Goal: Information Seeking & Learning: Learn about a topic

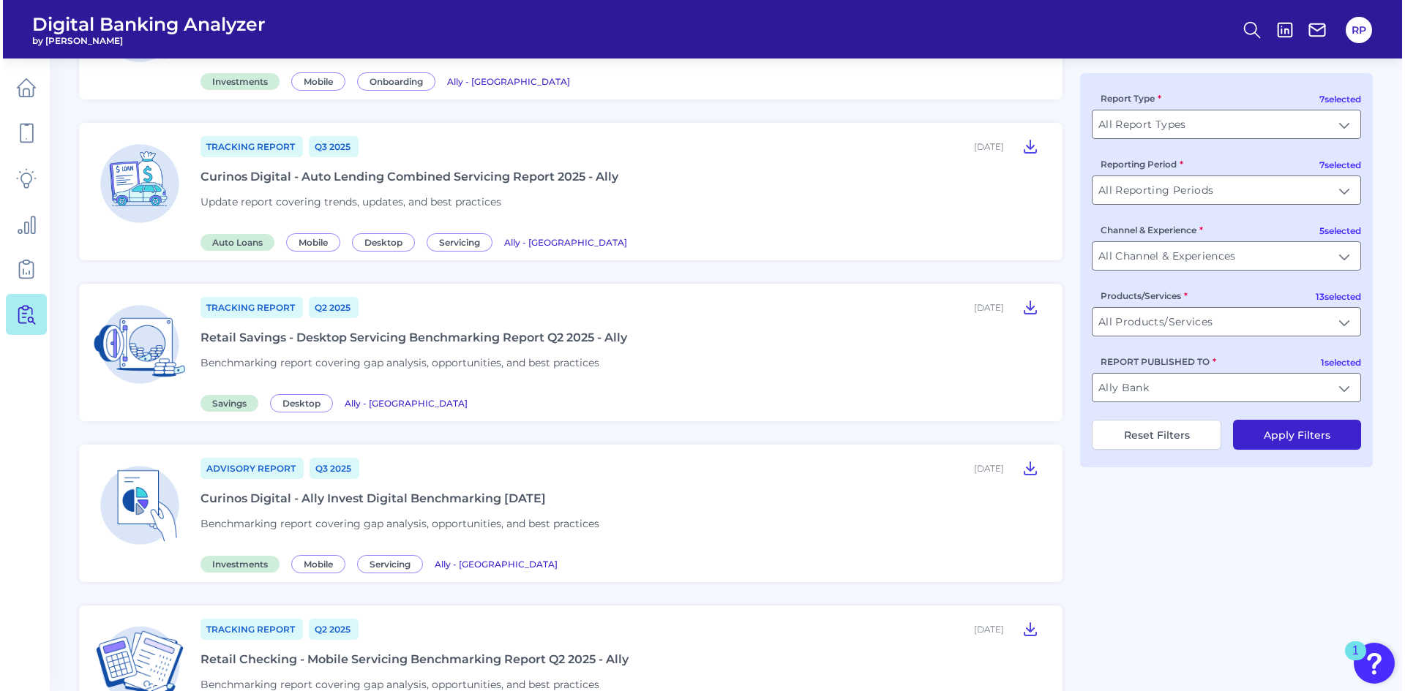
scroll to position [75, 0]
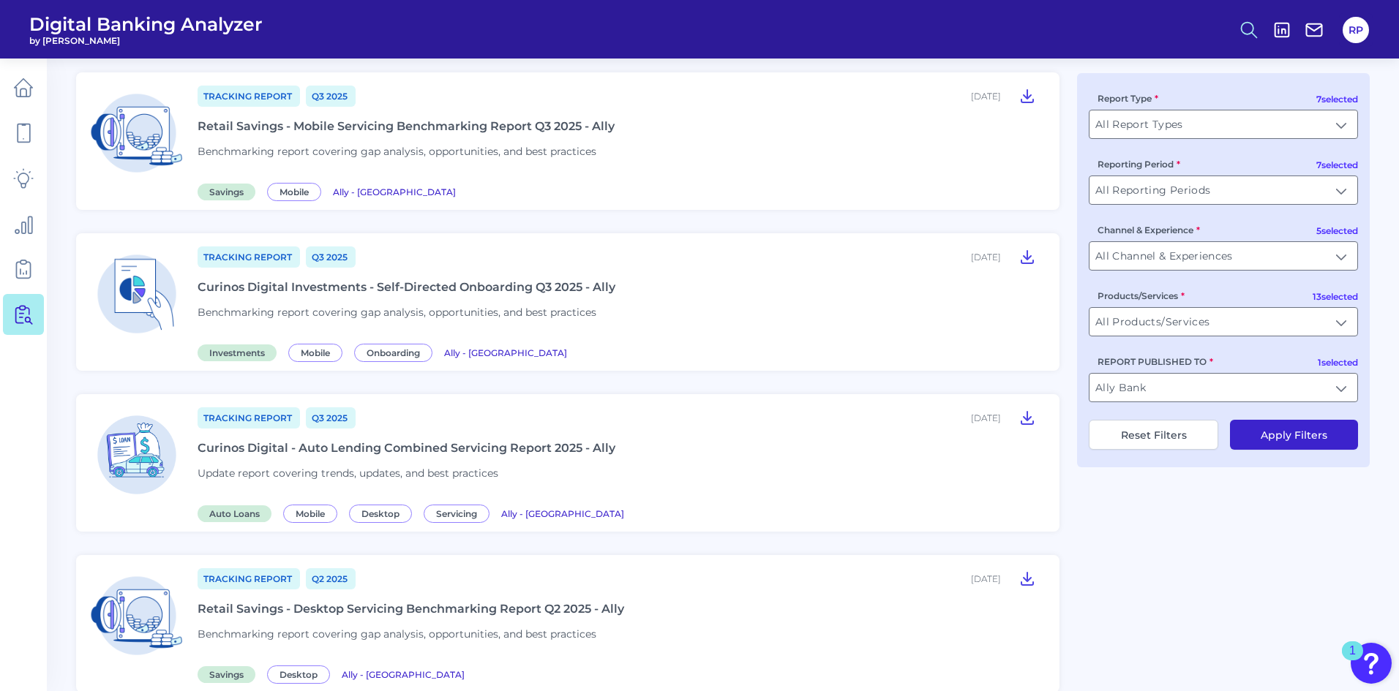
click at [1244, 36] on icon at bounding box center [1249, 30] width 20 height 20
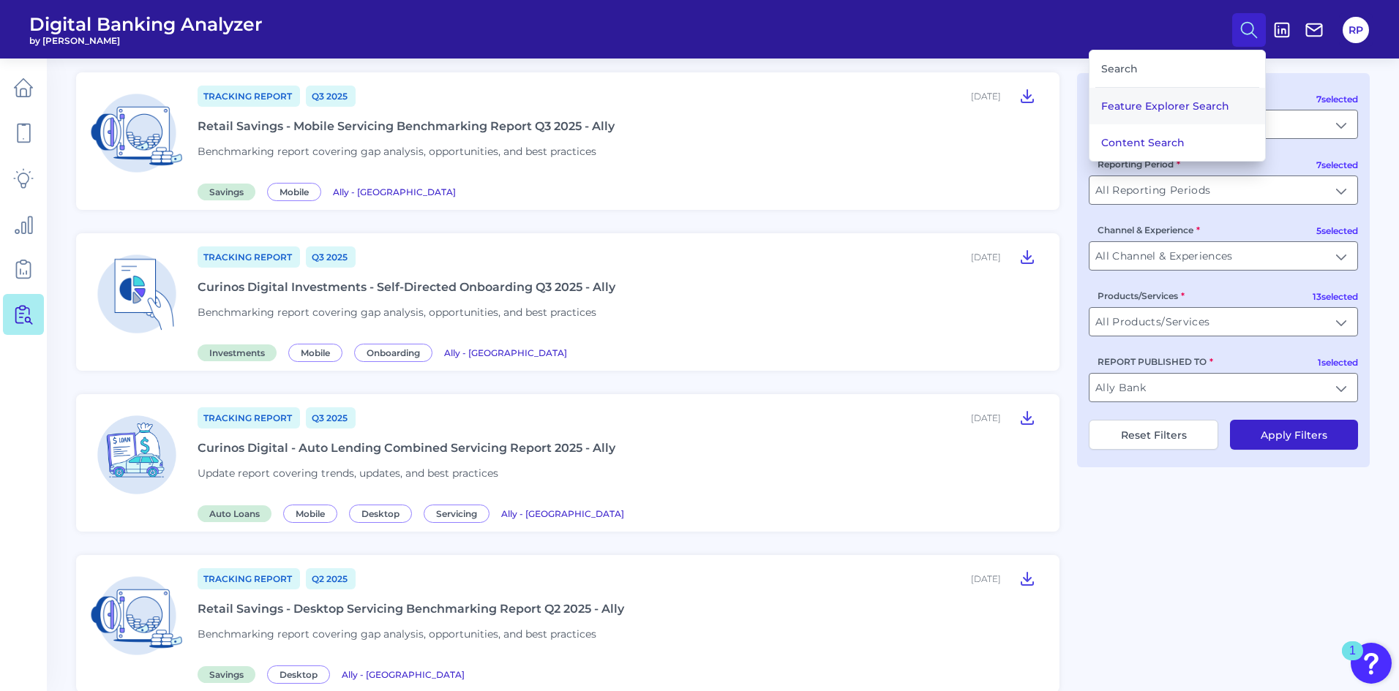
click at [1160, 113] on button "Feature Explorer Search" at bounding box center [1177, 106] width 176 height 37
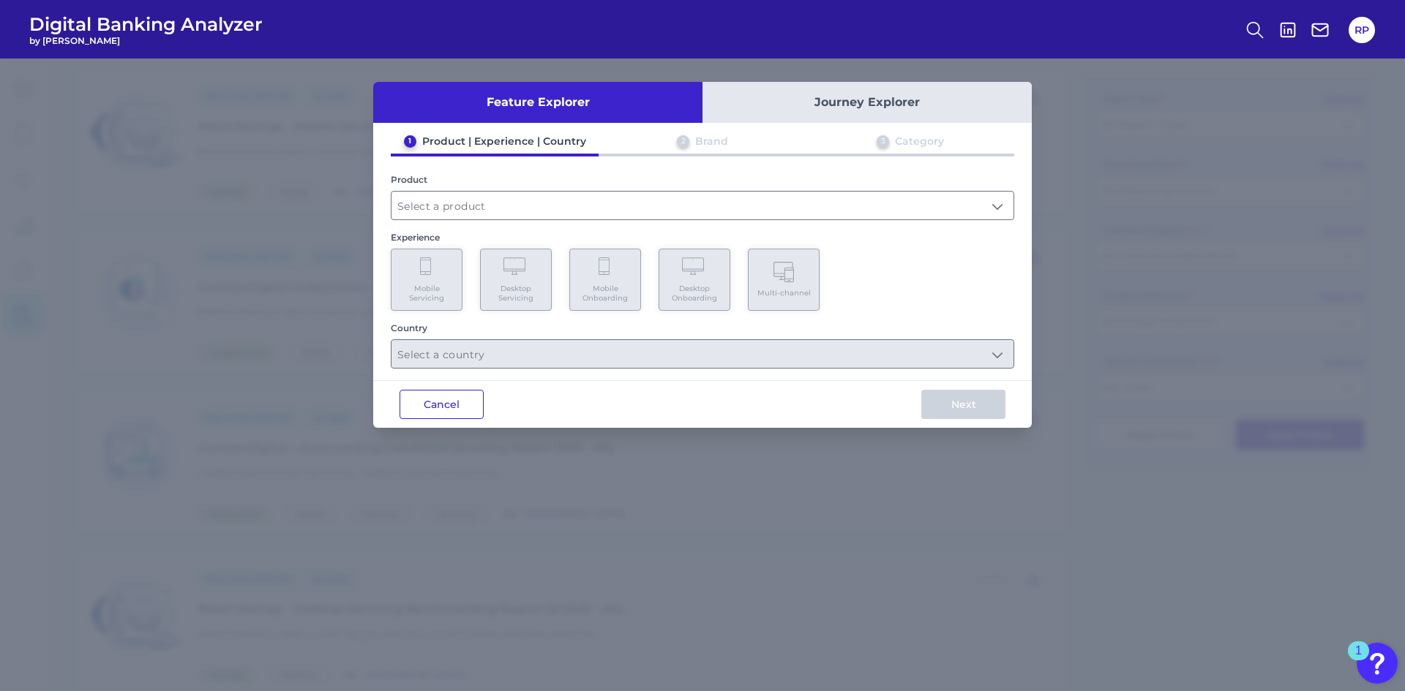
click at [456, 413] on button "Cancel" at bounding box center [441, 404] width 84 height 29
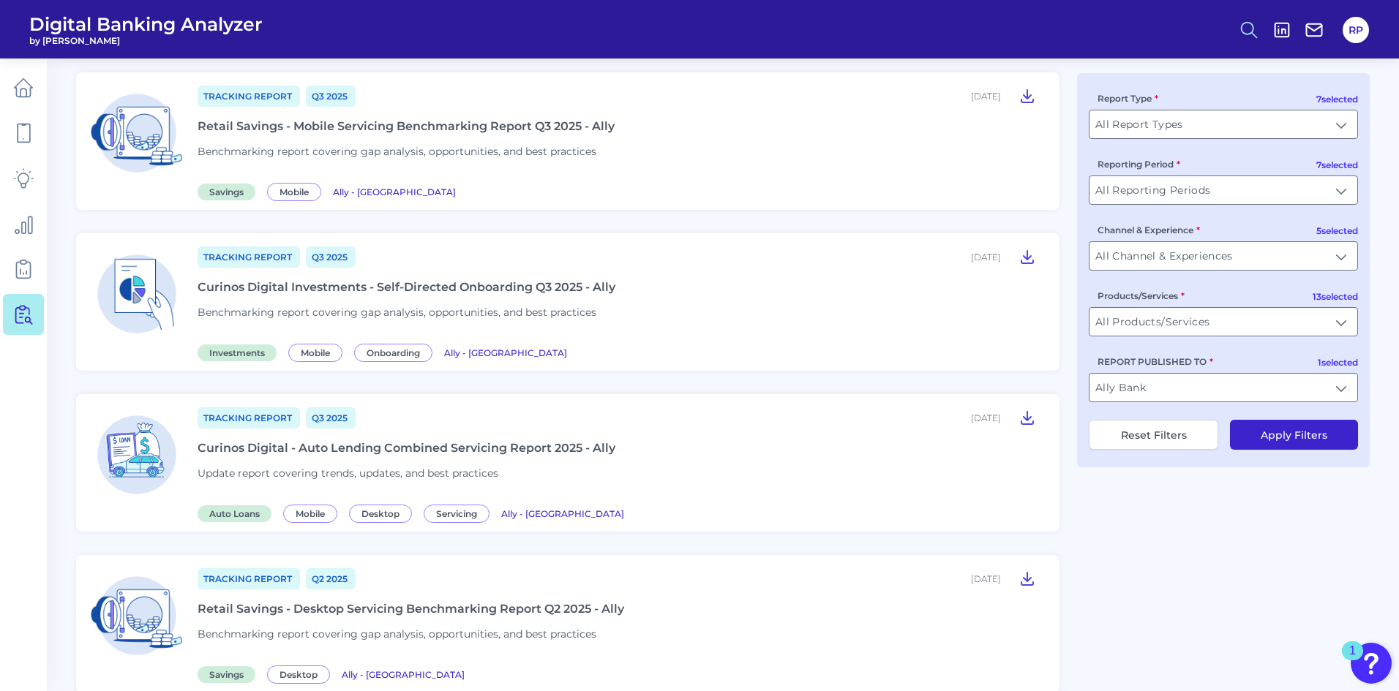
click at [1244, 29] on icon at bounding box center [1249, 30] width 20 height 20
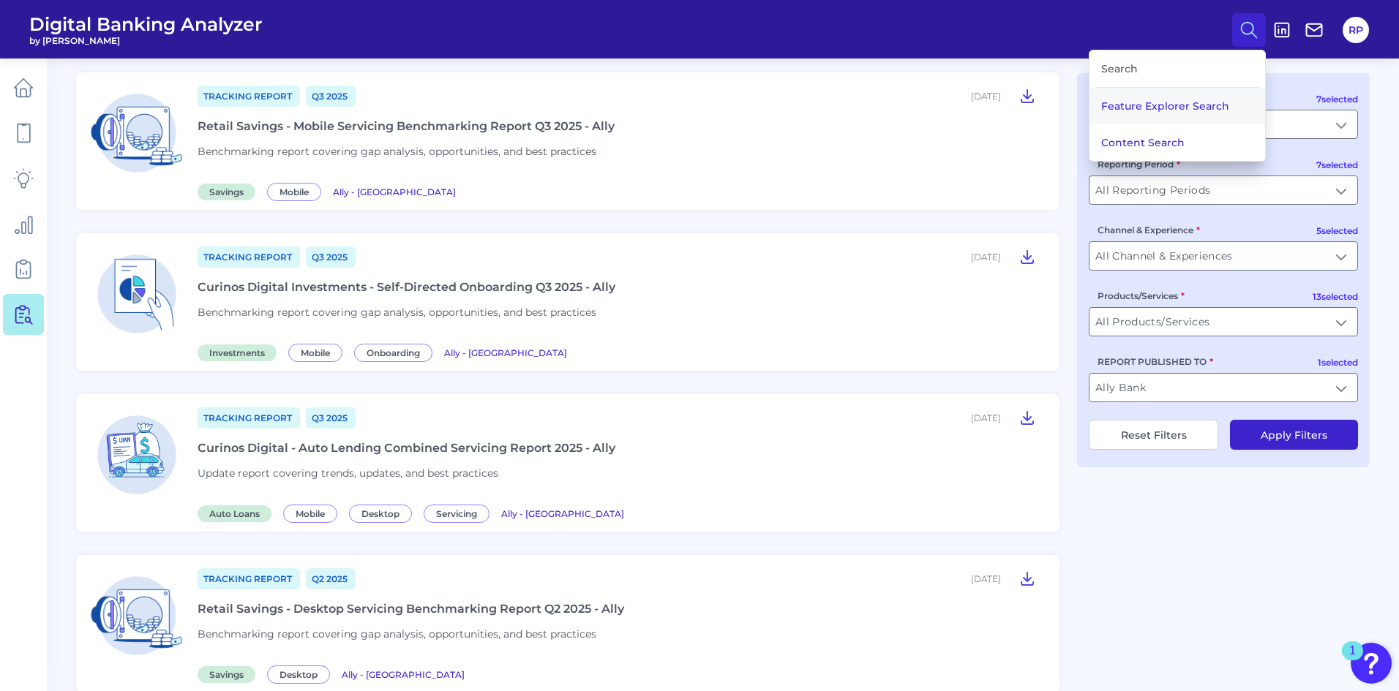
click at [1154, 98] on button "Feature Explorer Search" at bounding box center [1177, 106] width 176 height 37
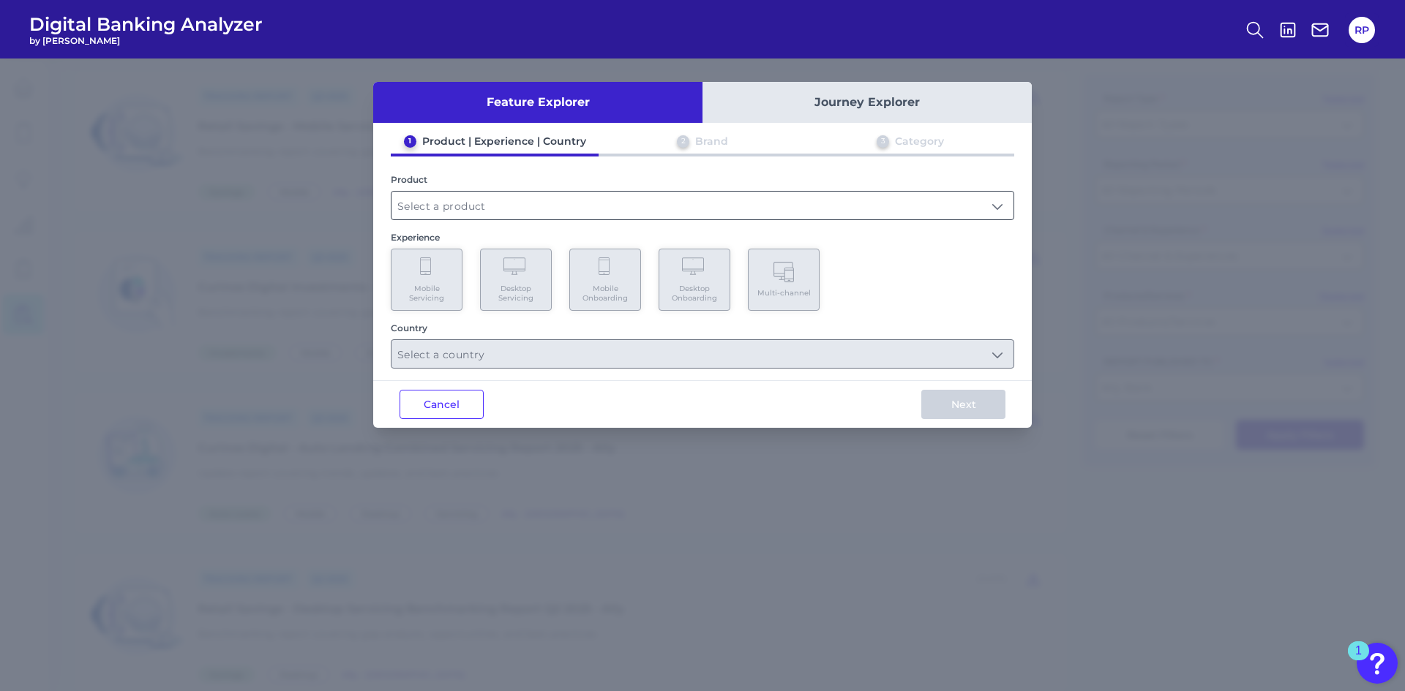
click at [551, 211] on input "text" at bounding box center [702, 206] width 622 height 28
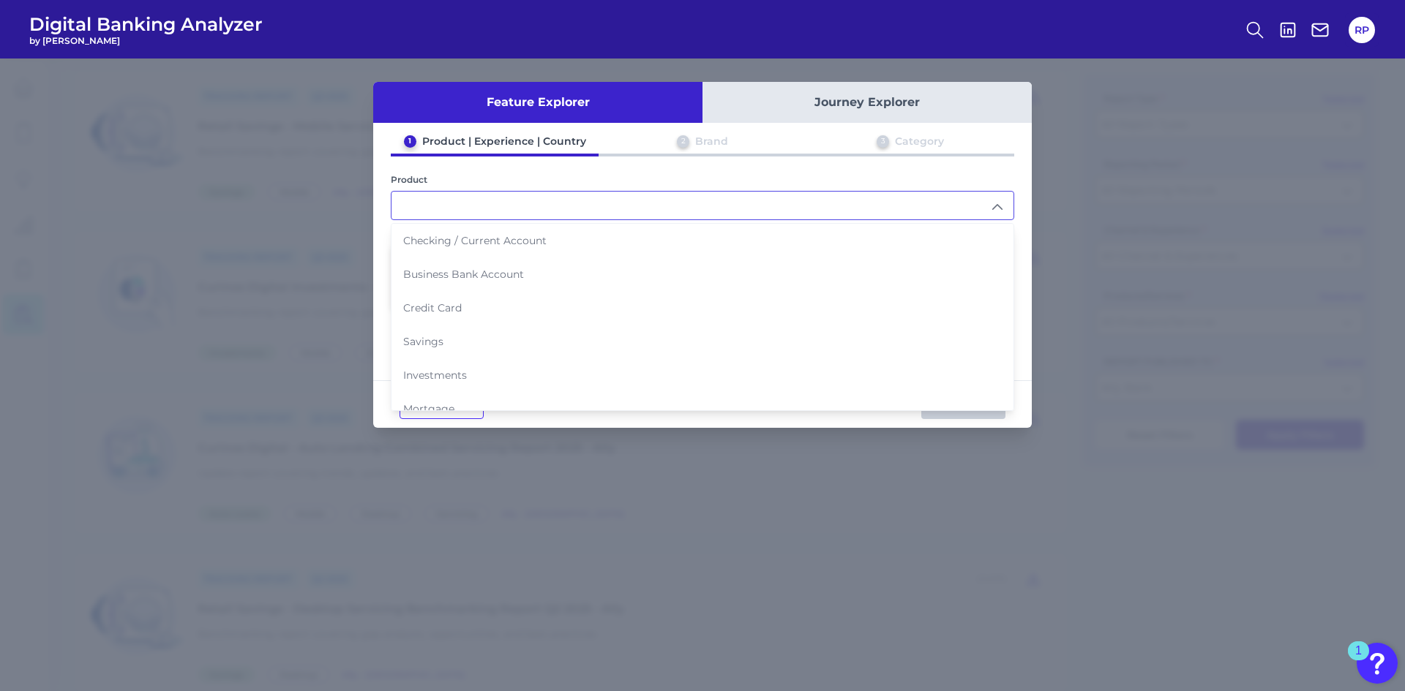
drag, startPoint x: 452, startPoint y: 288, endPoint x: 437, endPoint y: 372, distance: 84.8
click at [437, 372] on span "Investments" at bounding box center [435, 375] width 64 height 13
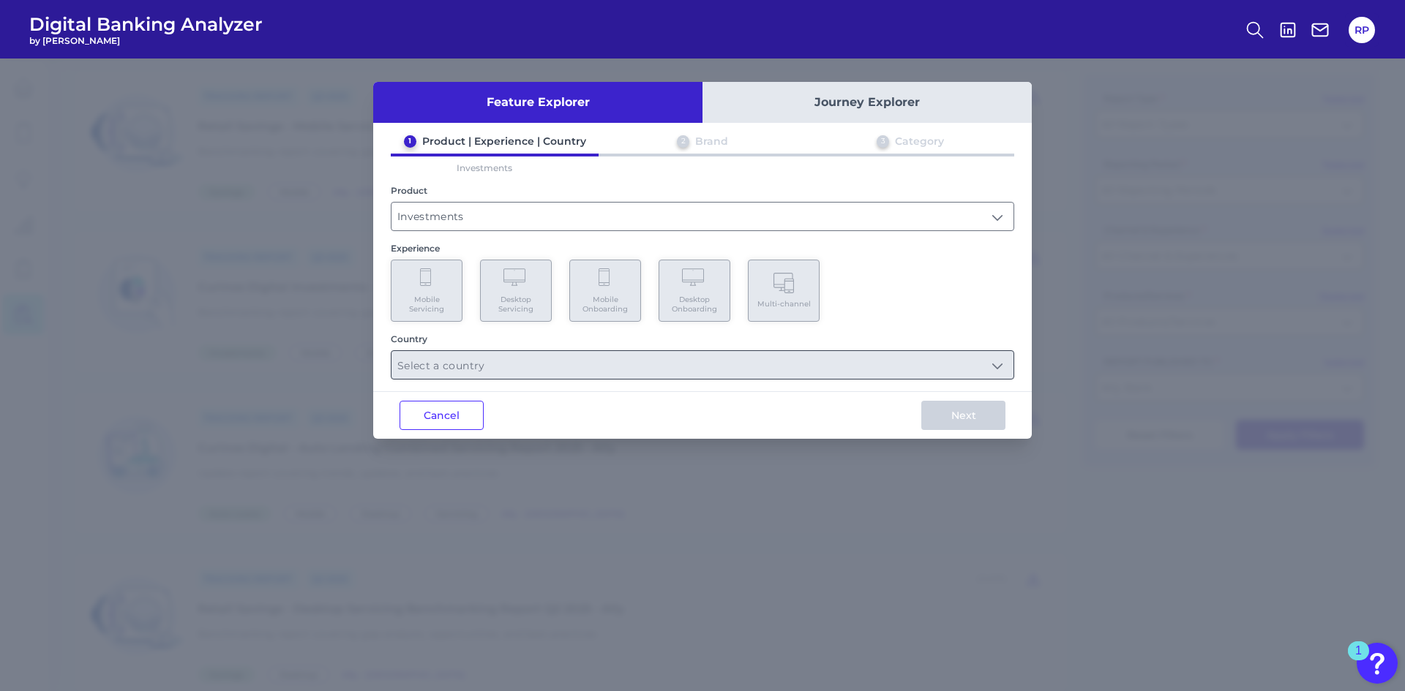
type input "Investments"
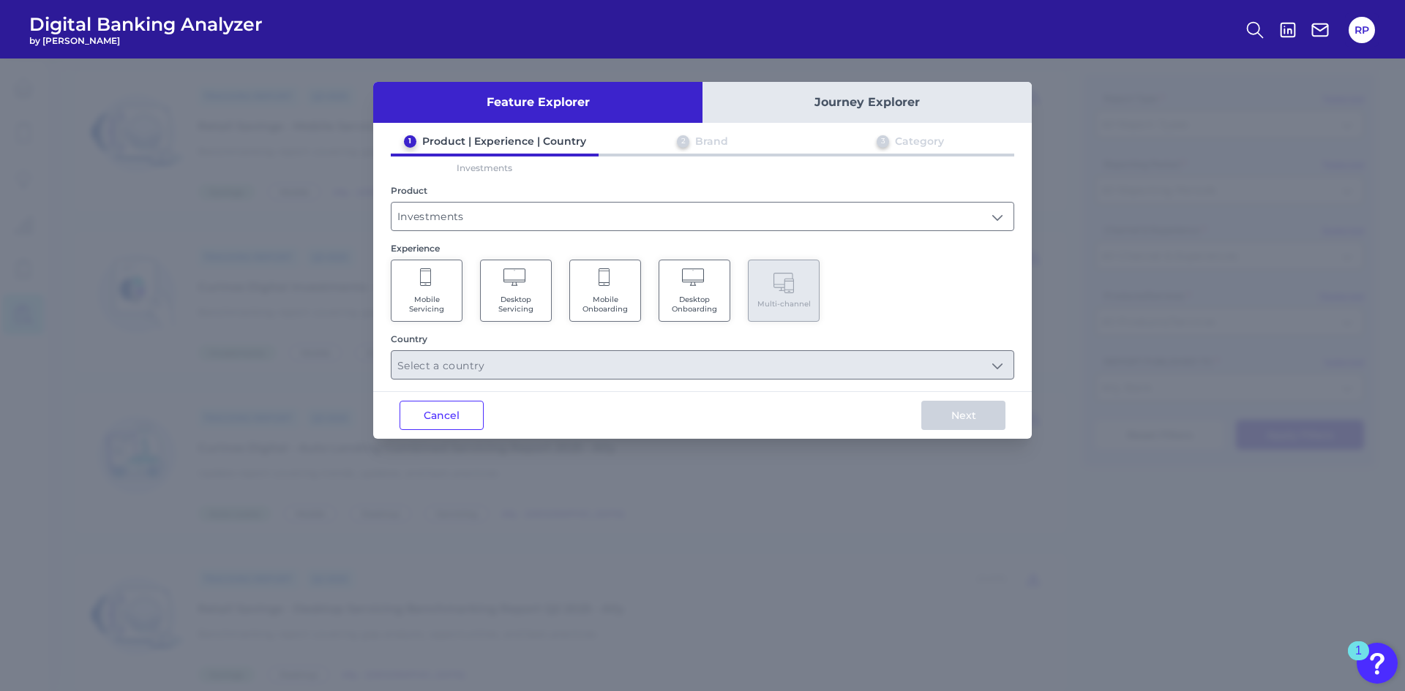
click at [435, 308] on span "Mobile Servicing" at bounding box center [427, 304] width 56 height 19
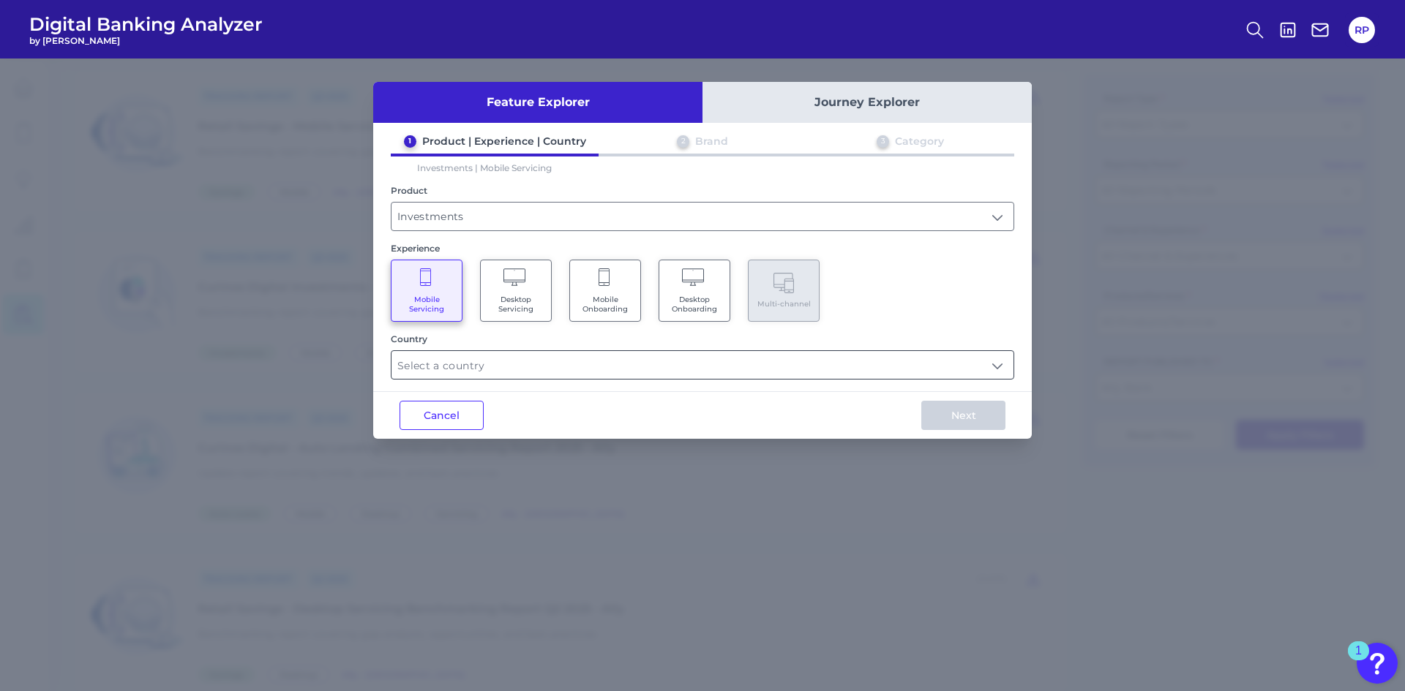
click at [547, 367] on input "text" at bounding box center [702, 365] width 622 height 28
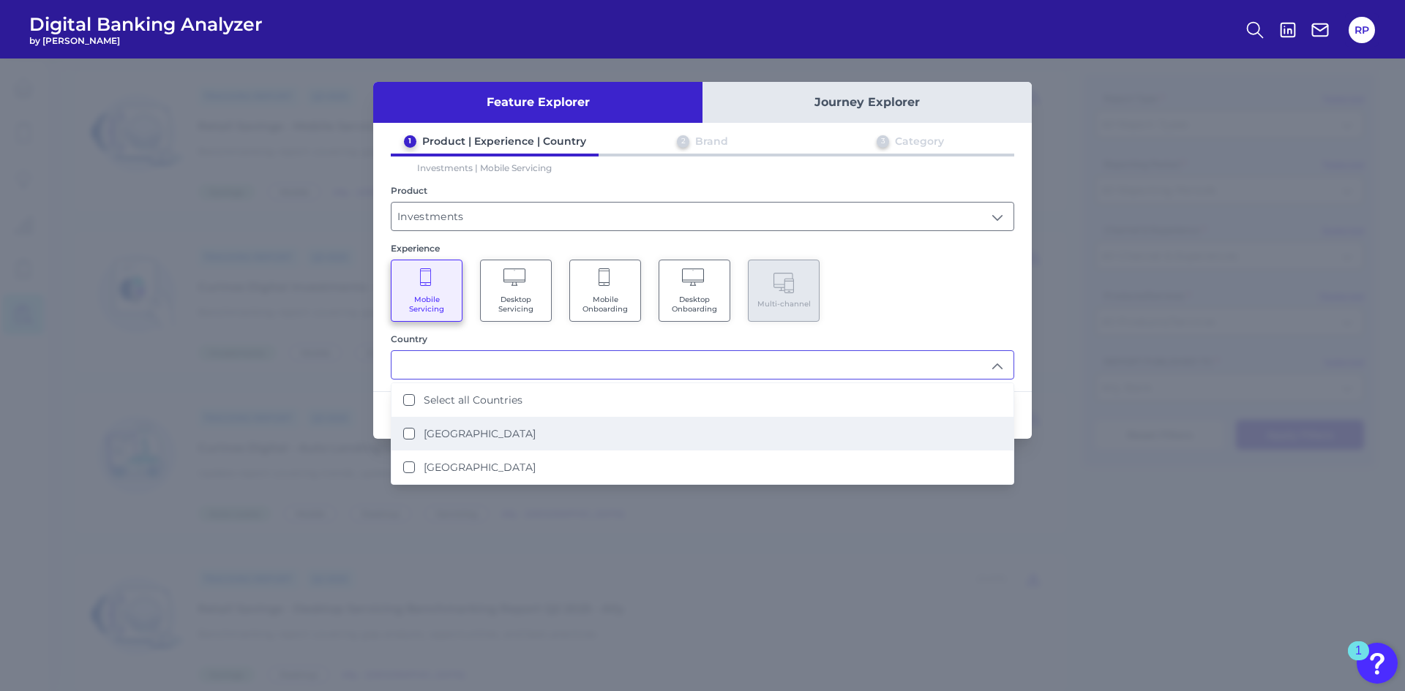
click at [493, 439] on li "[GEOGRAPHIC_DATA]" at bounding box center [702, 434] width 622 height 34
type input "[GEOGRAPHIC_DATA]"
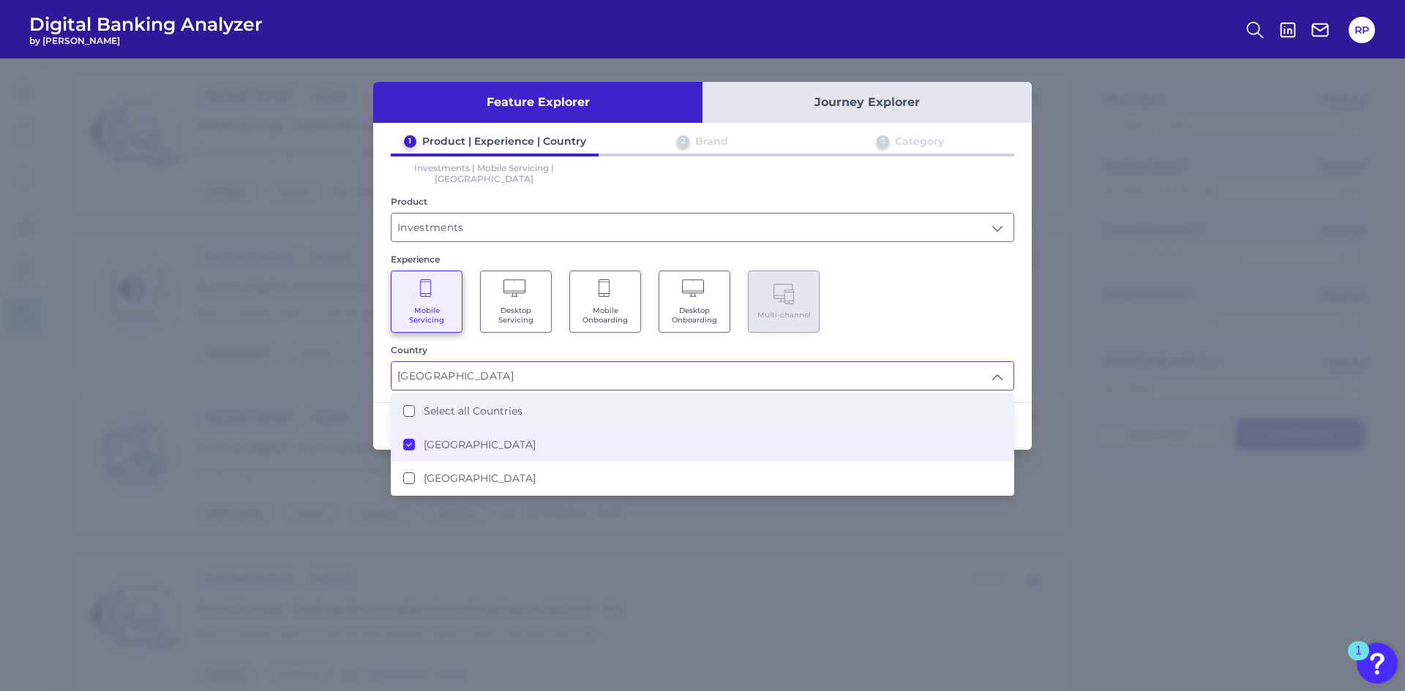
scroll to position [75, 0]
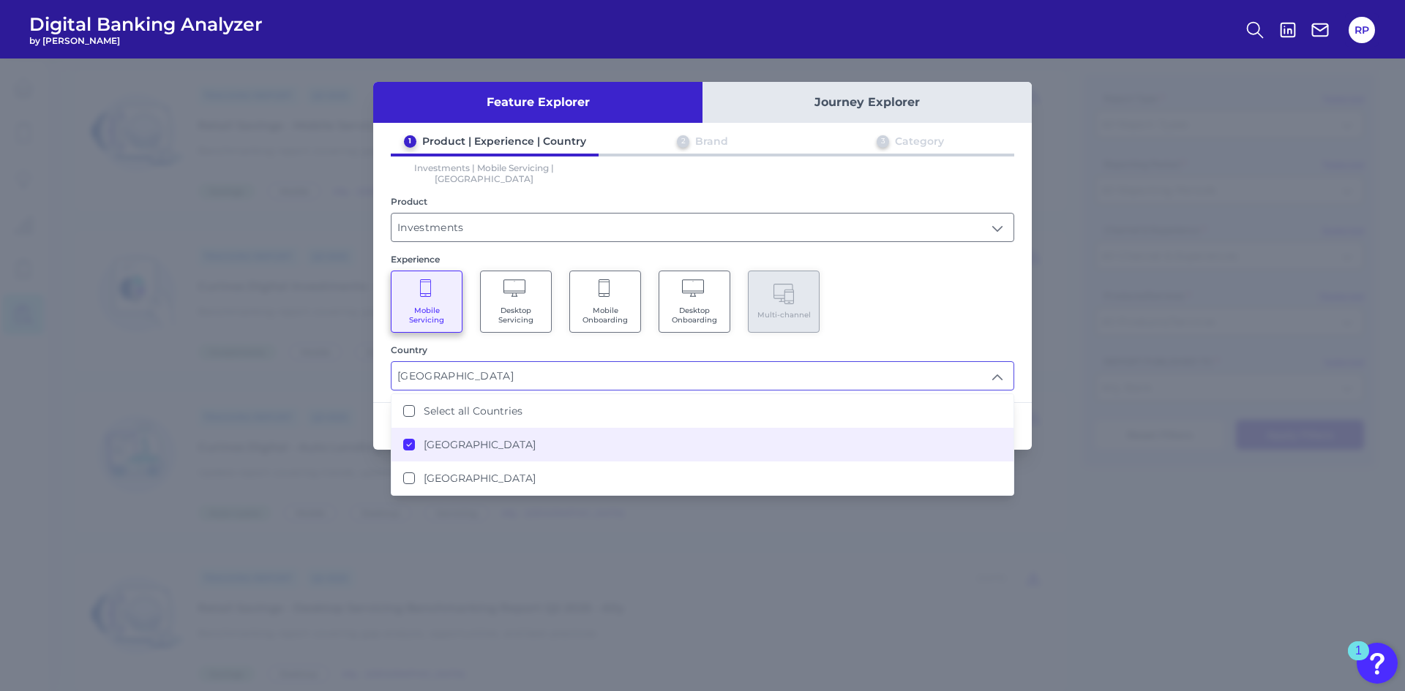
click at [949, 333] on div "1 Product | Experience | Country 2 Brand 3 Category Investments | Mobile Servic…" at bounding box center [702, 263] width 658 height 256
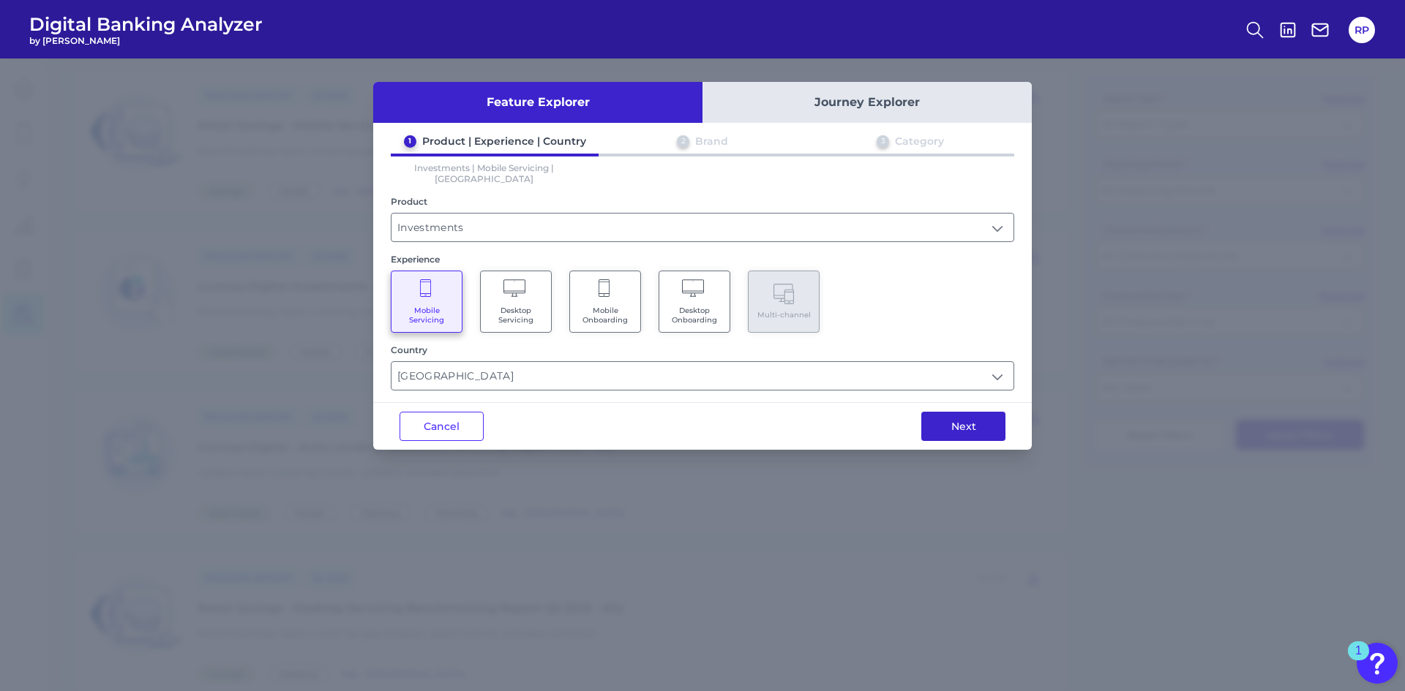
click at [952, 416] on button "Next" at bounding box center [963, 426] width 84 height 29
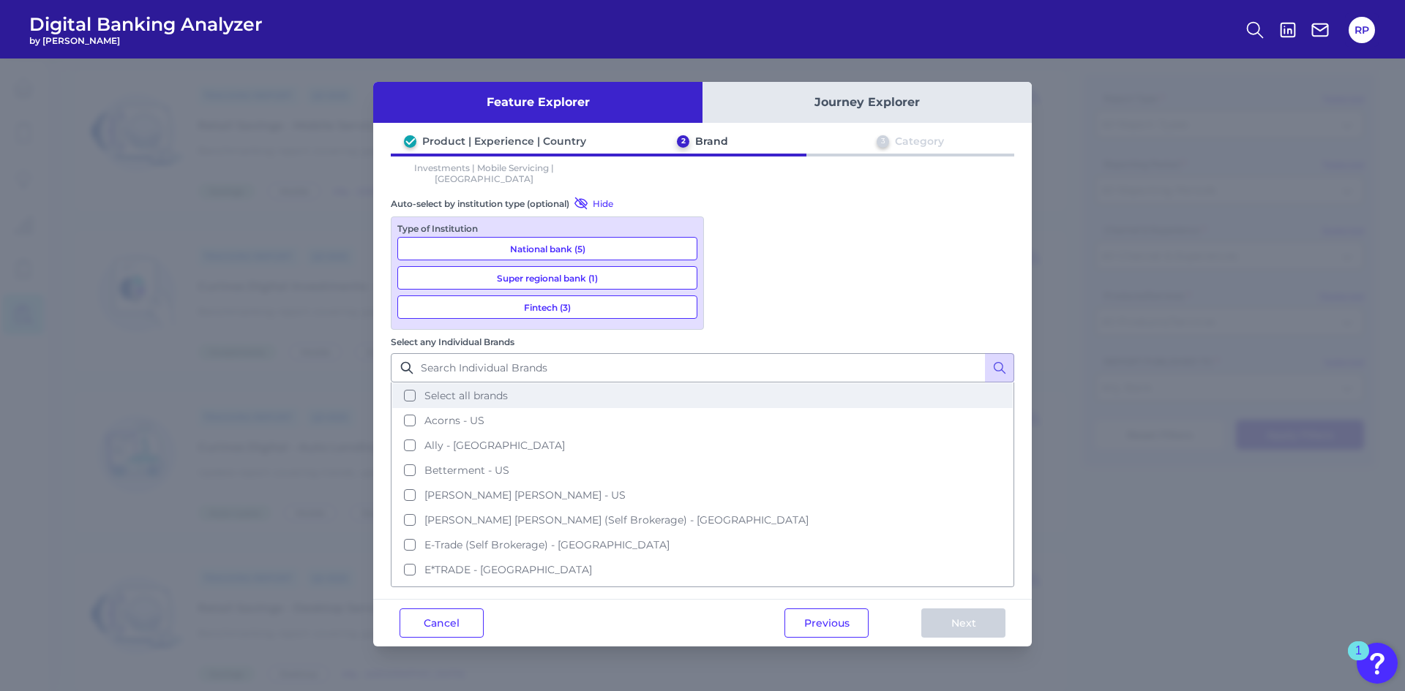
click at [508, 389] on span "Select all brands" at bounding box center [465, 395] width 83 height 13
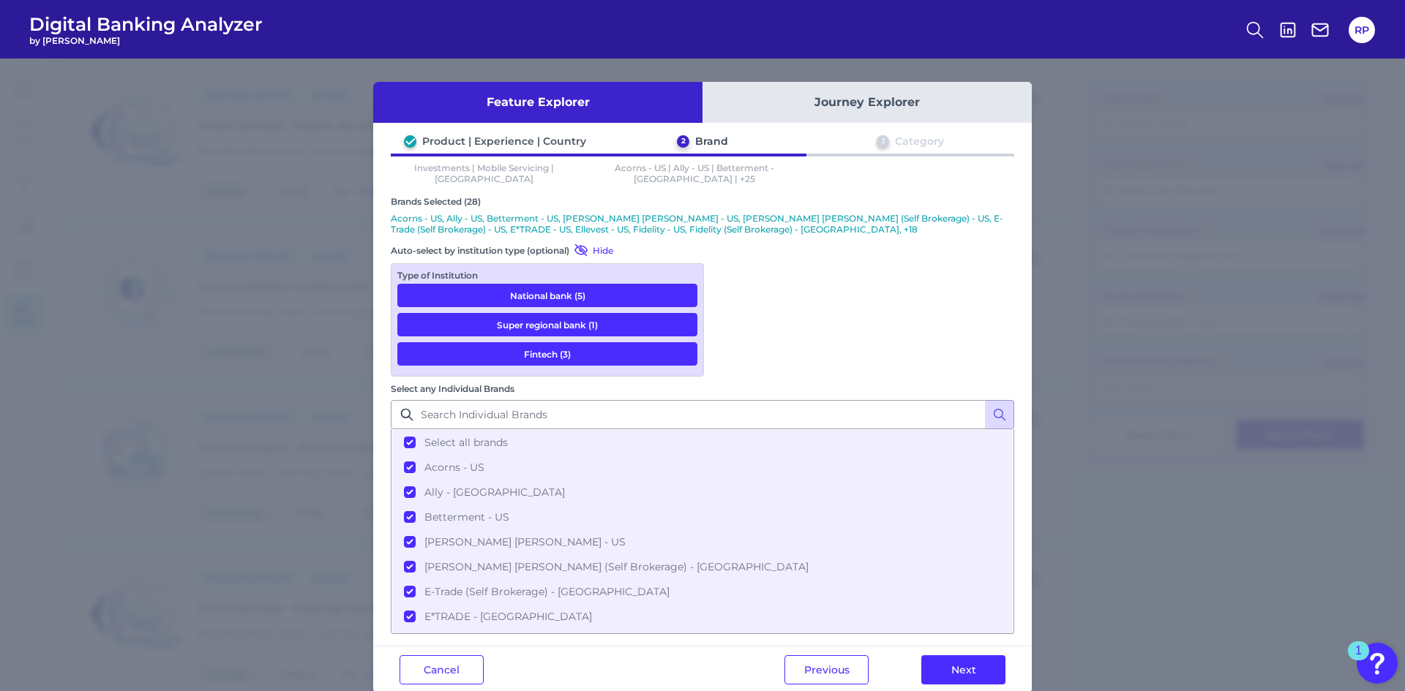
click at [958, 647] on div "Previous Next" at bounding box center [895, 670] width 274 height 47
click at [955, 655] on button "Next" at bounding box center [963, 669] width 84 height 29
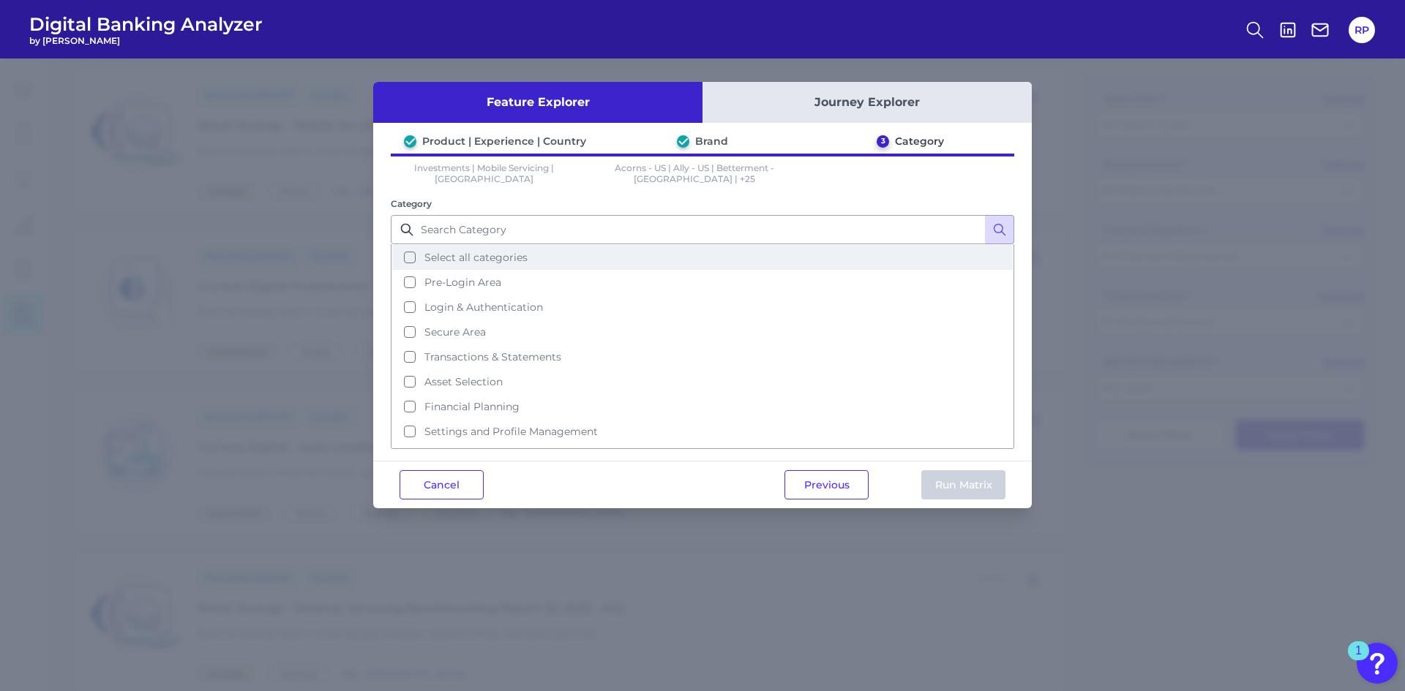
click at [502, 262] on span "Select all categories" at bounding box center [475, 257] width 103 height 13
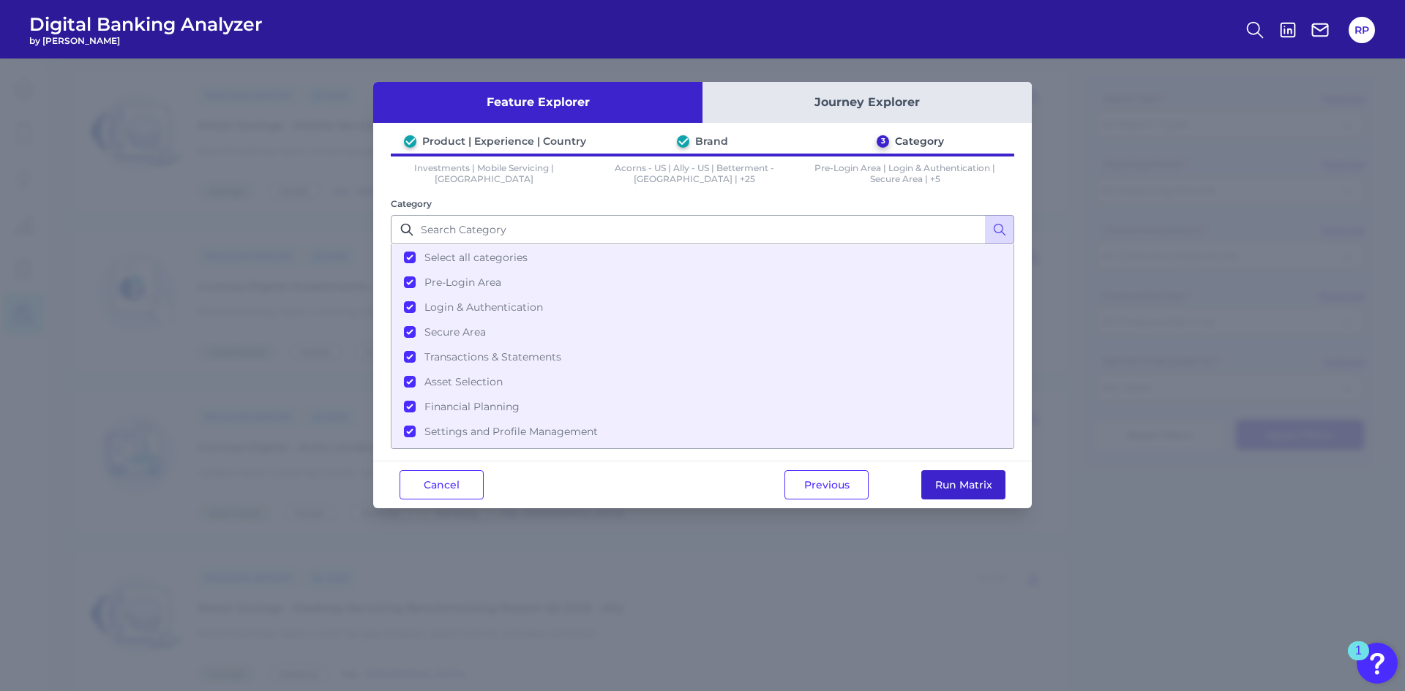
click at [978, 489] on button "Run Matrix" at bounding box center [963, 484] width 84 height 29
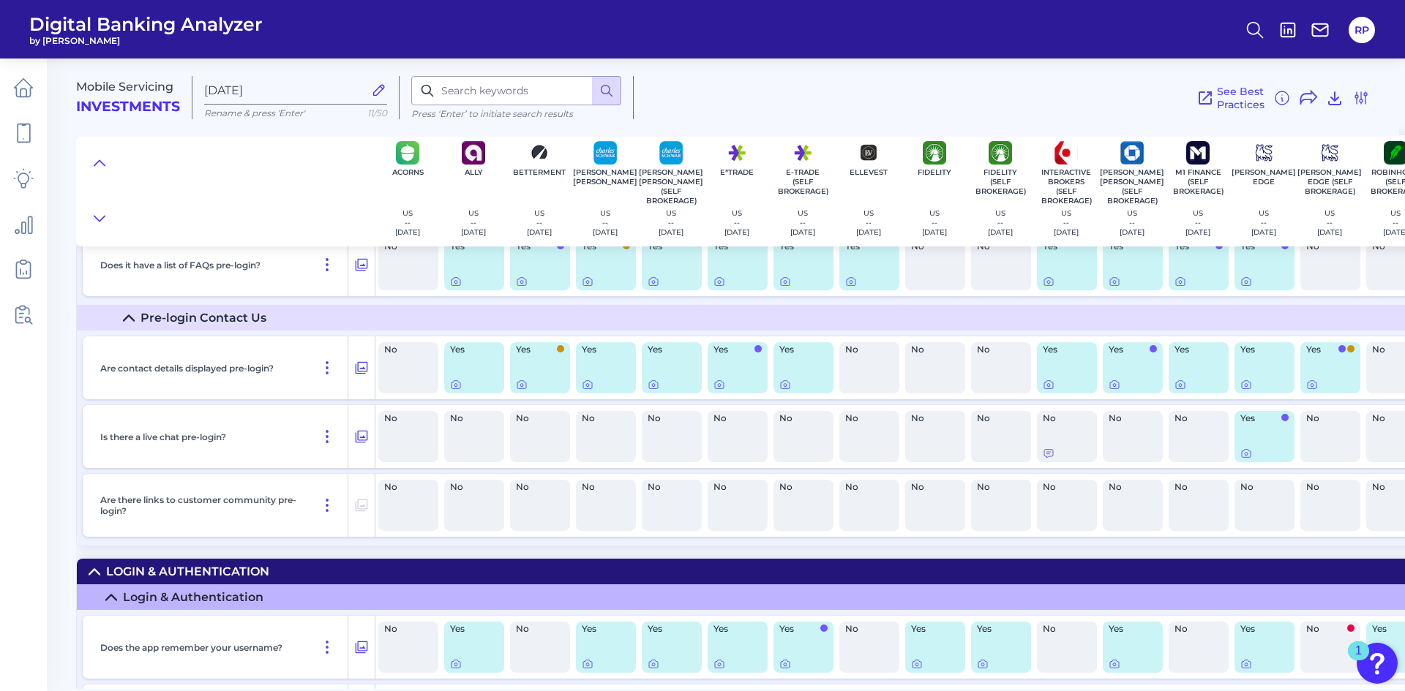
scroll to position [439, 0]
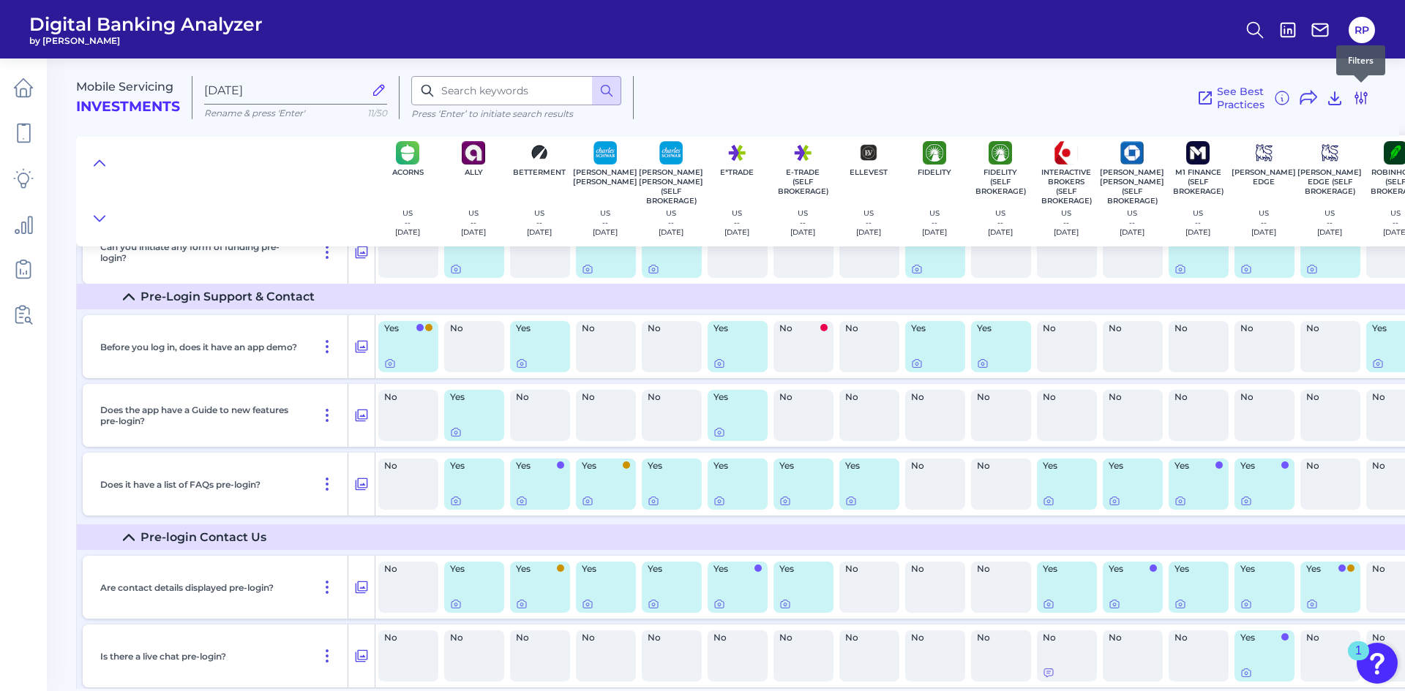
click at [1364, 99] on icon at bounding box center [1361, 98] width 18 height 18
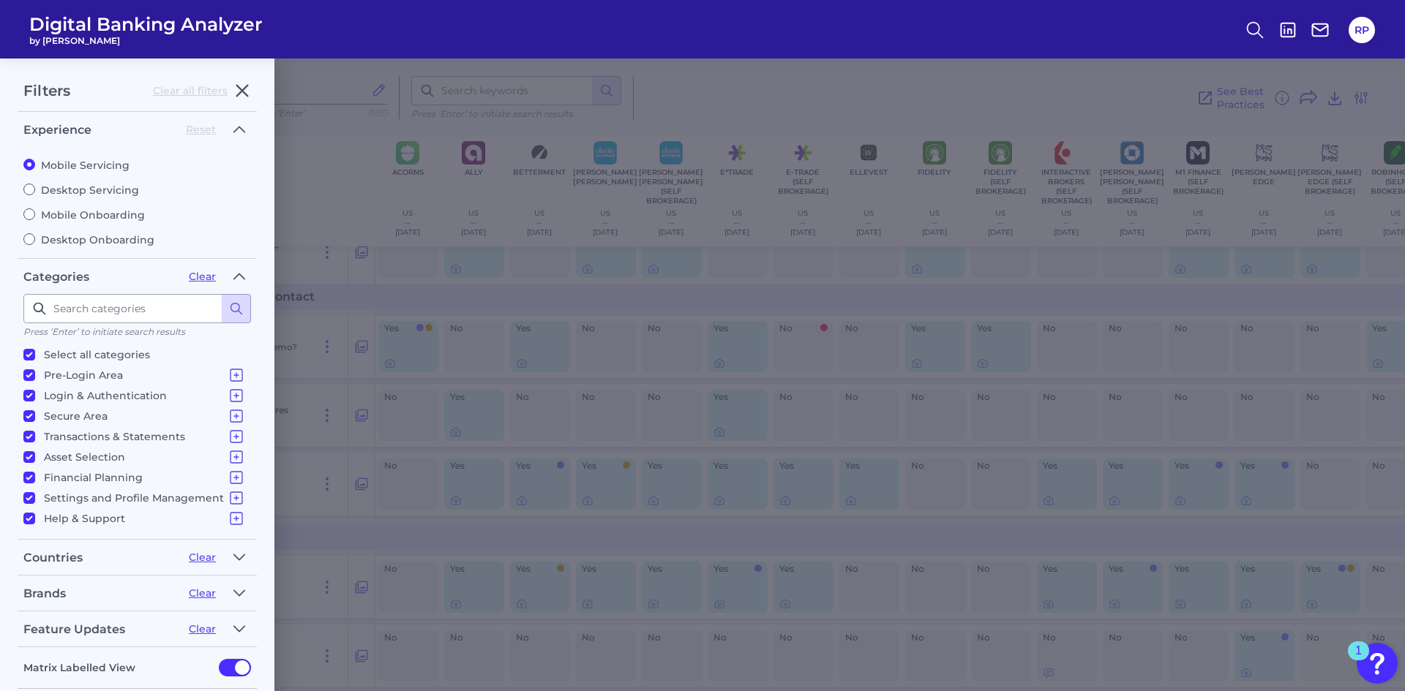
scroll to position [73, 0]
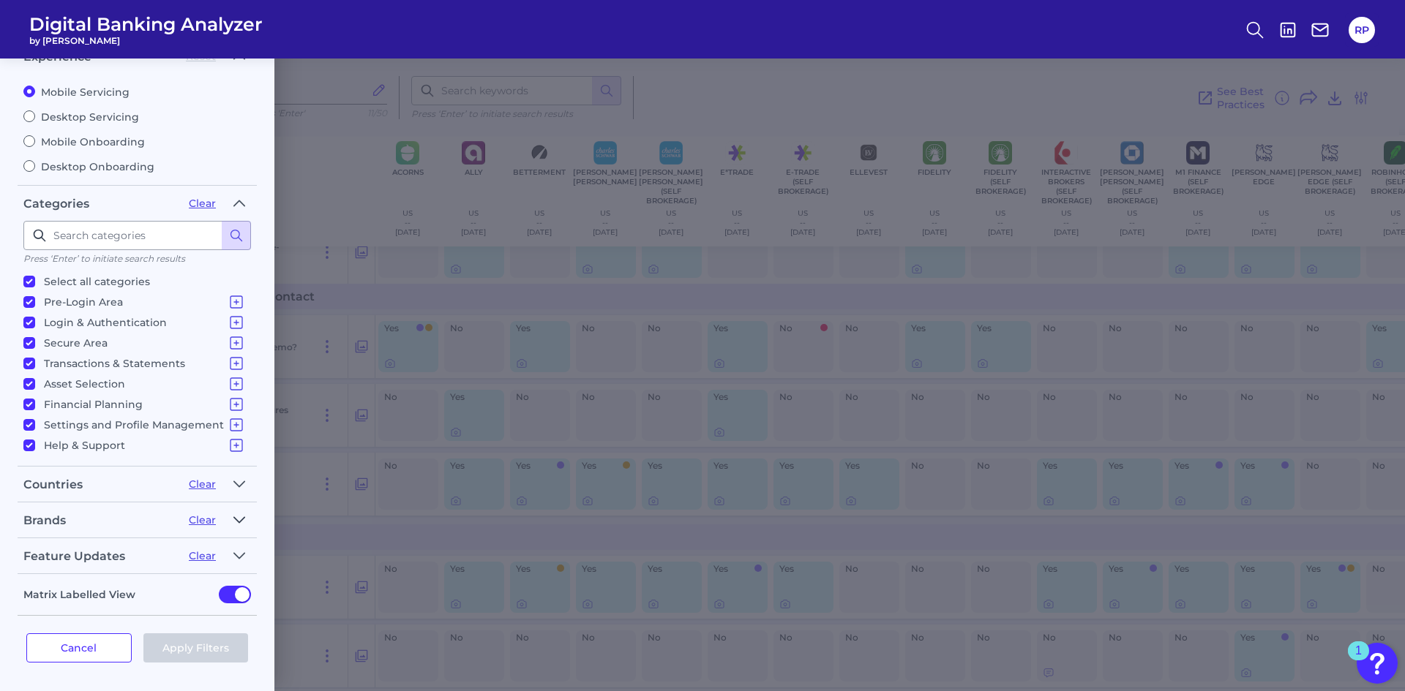
click at [245, 522] on button "button" at bounding box center [239, 519] width 23 height 23
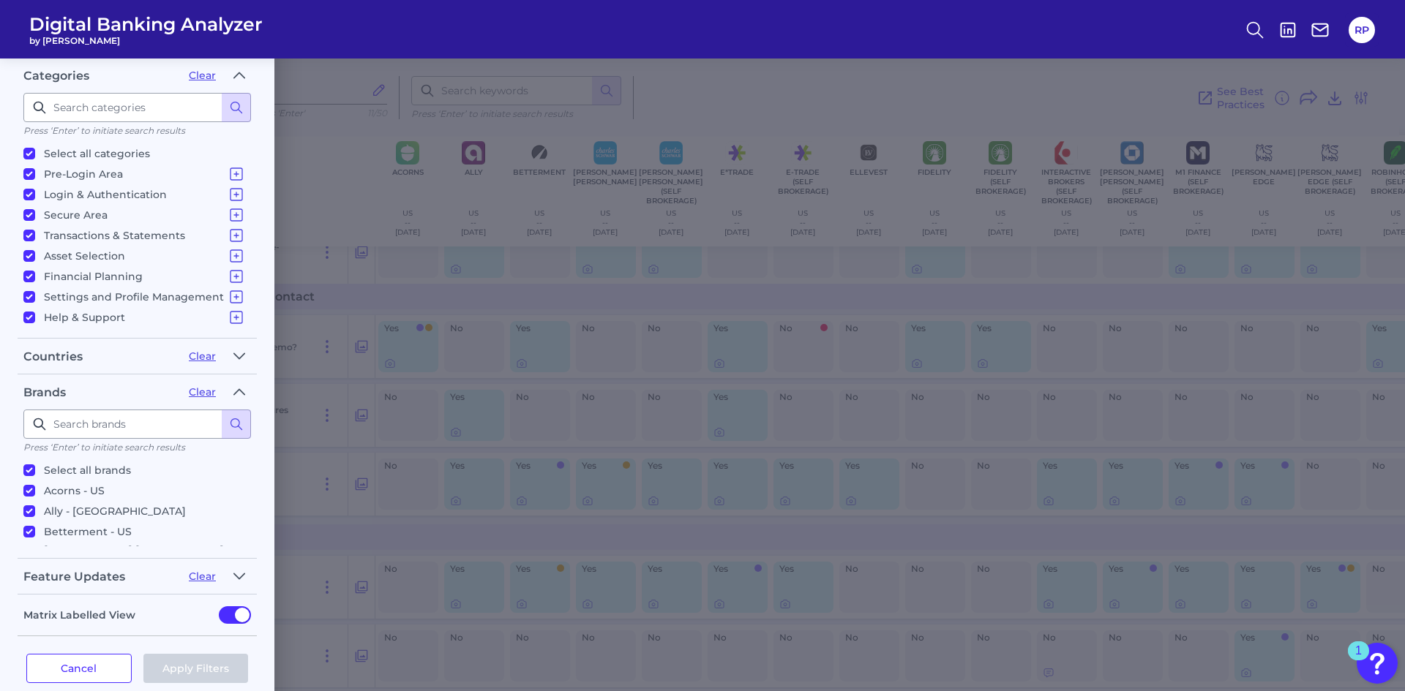
scroll to position [219, 0]
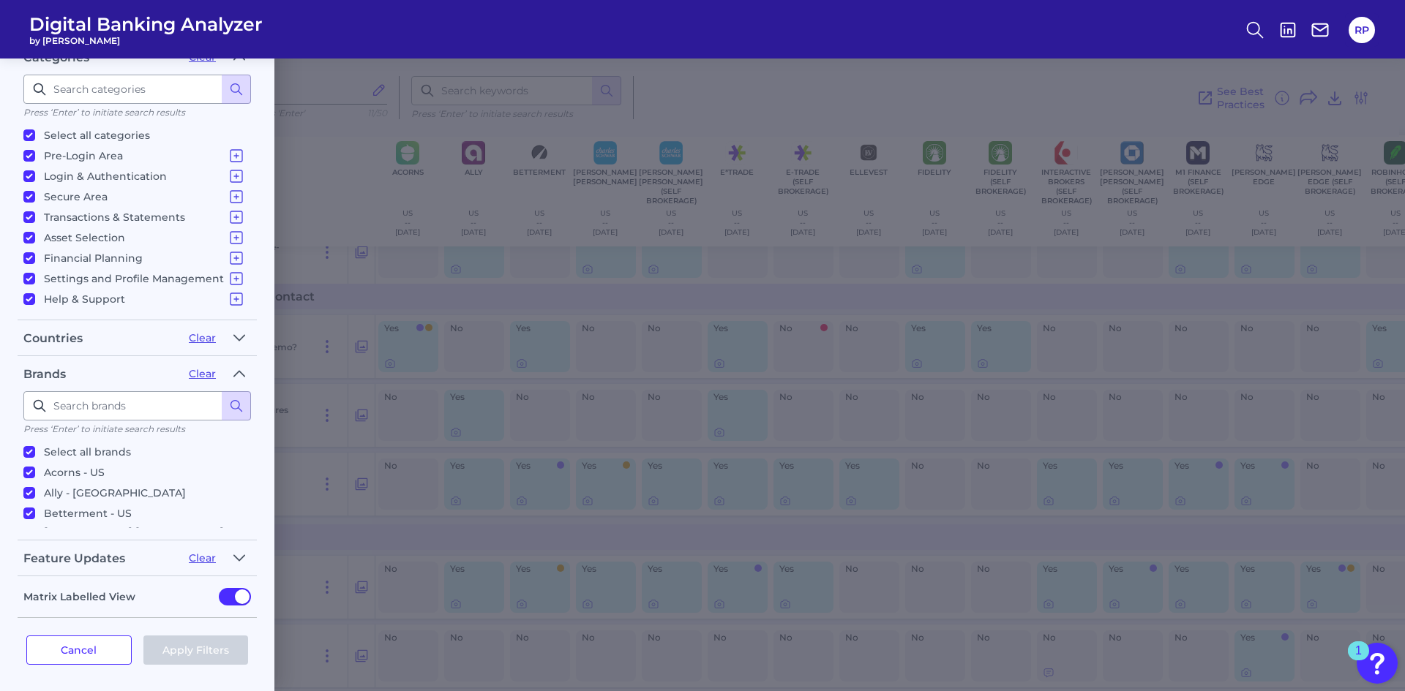
click at [69, 469] on p "Acorns - US" at bounding box center [74, 473] width 61 height 18
click at [35, 469] on input "Acorns - US" at bounding box center [29, 473] width 12 height 12
checkbox input "false"
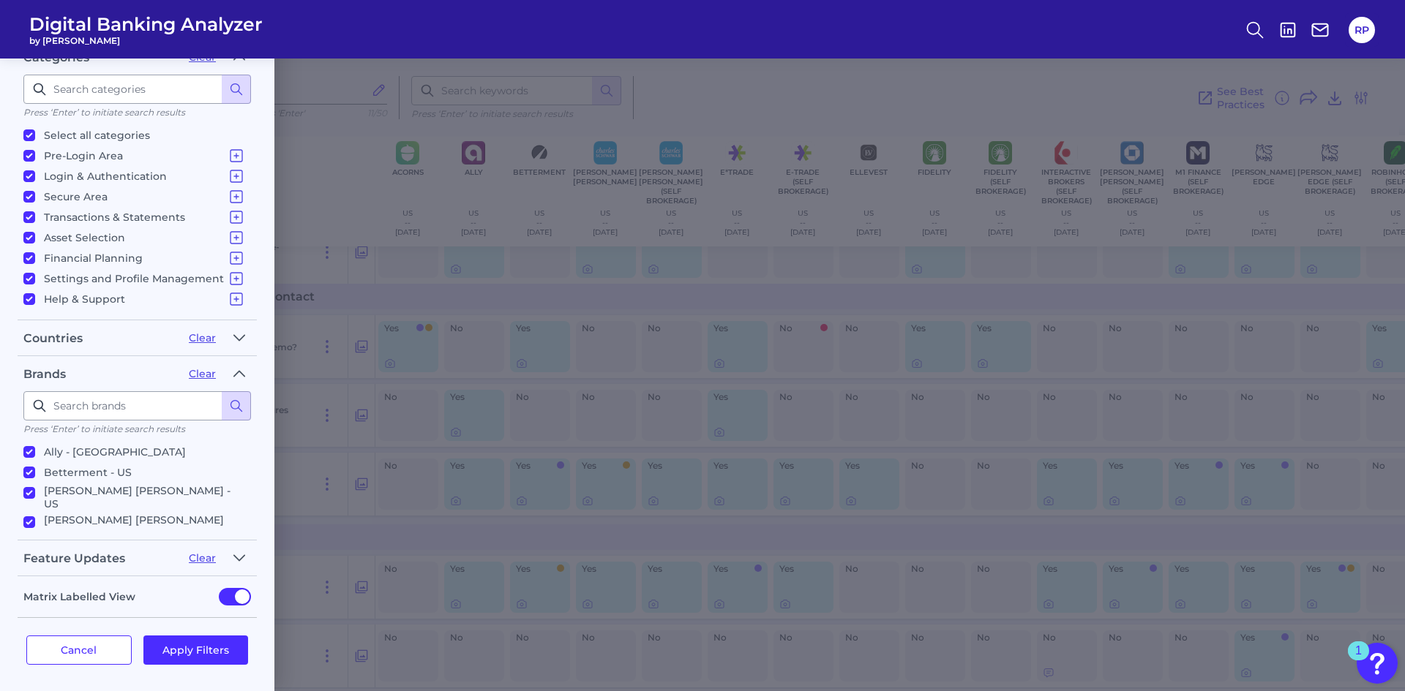
click at [64, 469] on p "Betterment - US" at bounding box center [88, 473] width 88 height 18
click at [35, 469] on input "Betterment - US" at bounding box center [29, 473] width 12 height 12
checkbox input "false"
click at [83, 496] on p "[PERSON_NAME] [PERSON_NAME] - US" at bounding box center [144, 497] width 201 height 26
click at [35, 496] on input "[PERSON_NAME] [PERSON_NAME] - US" at bounding box center [29, 493] width 12 height 12
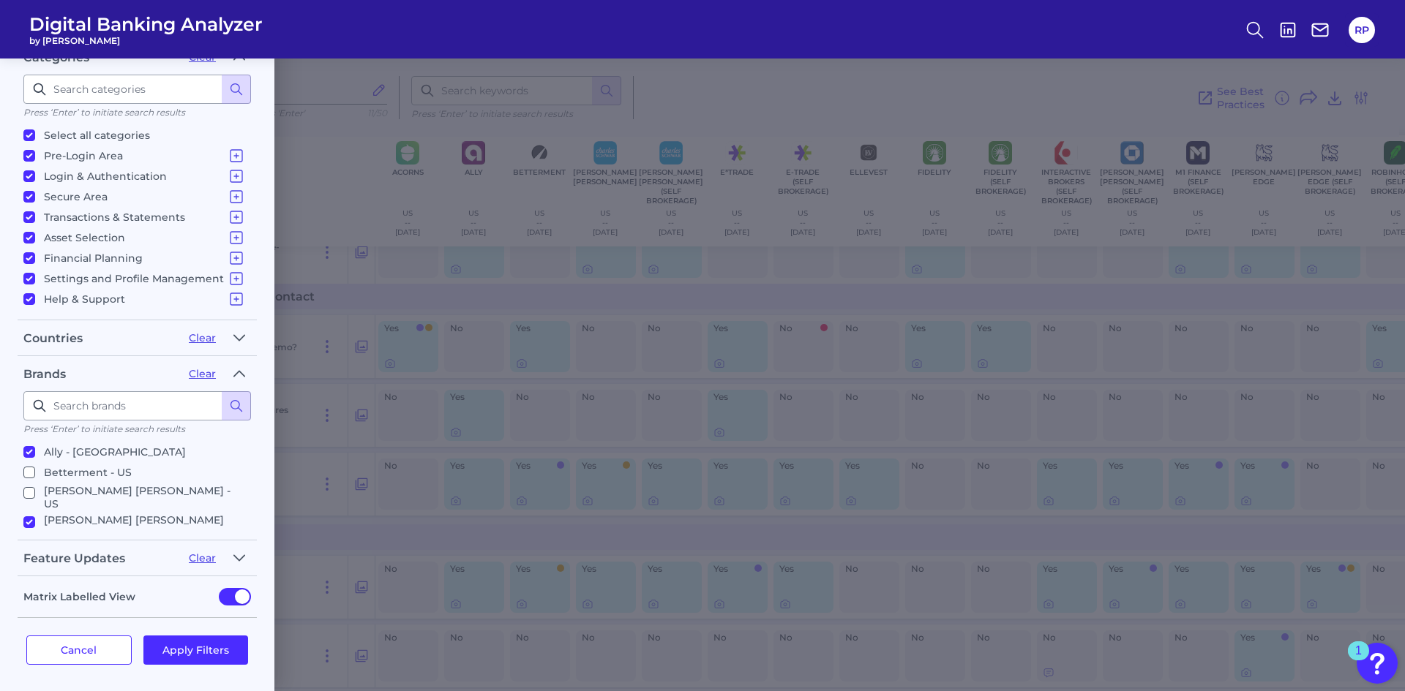
checkbox input "false"
drag, startPoint x: 244, startPoint y: 453, endPoint x: 249, endPoint y: 465, distance: 12.5
click at [249, 465] on ul "Select all brands Acorns - US Ally - US Betterment - [GEOGRAPHIC_DATA] [PERSON_…" at bounding box center [137, 484] width 228 height 88
click at [56, 470] on p "E*TRADE - [GEOGRAPHIC_DATA]" at bounding box center [129, 479] width 170 height 18
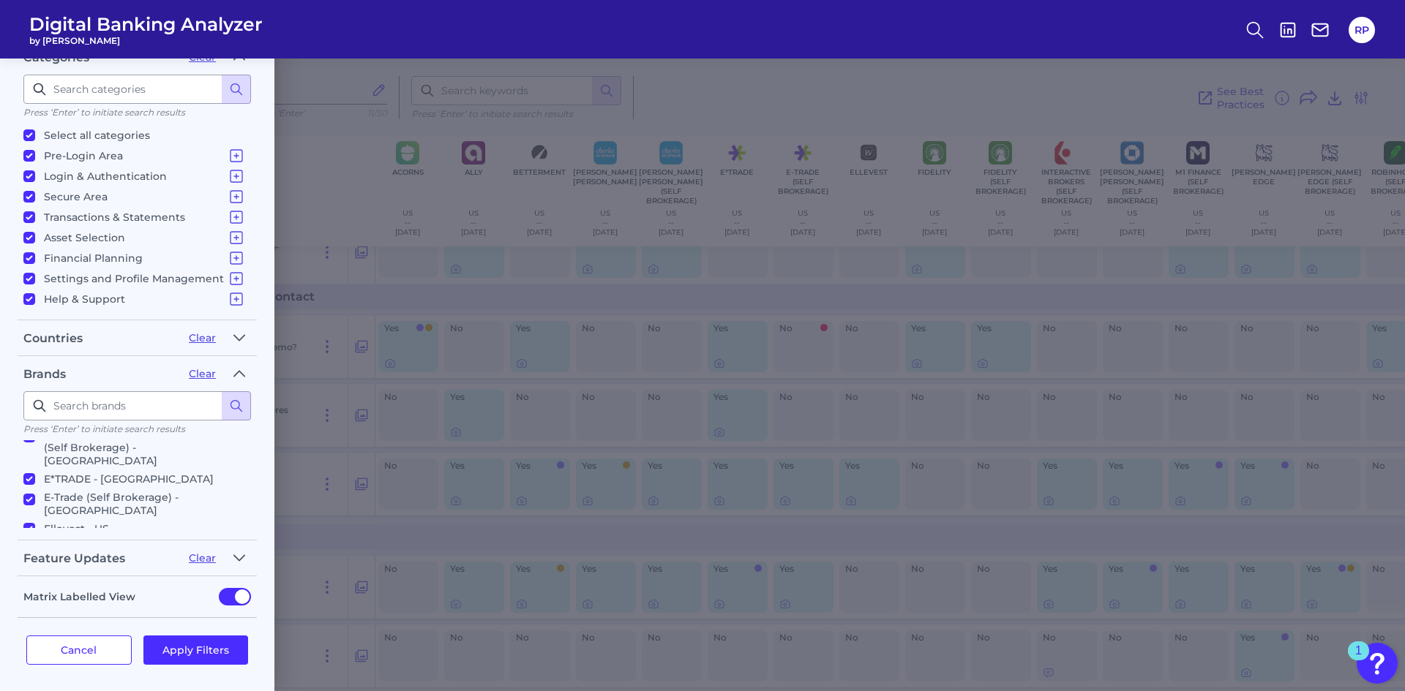
click at [35, 473] on input "E*TRADE - [GEOGRAPHIC_DATA]" at bounding box center [29, 479] width 12 height 12
checkbox input "false"
click at [72, 504] on p "Ellevest - US" at bounding box center [76, 513] width 65 height 18
click at [35, 507] on input "Ellevest - US" at bounding box center [29, 513] width 12 height 12
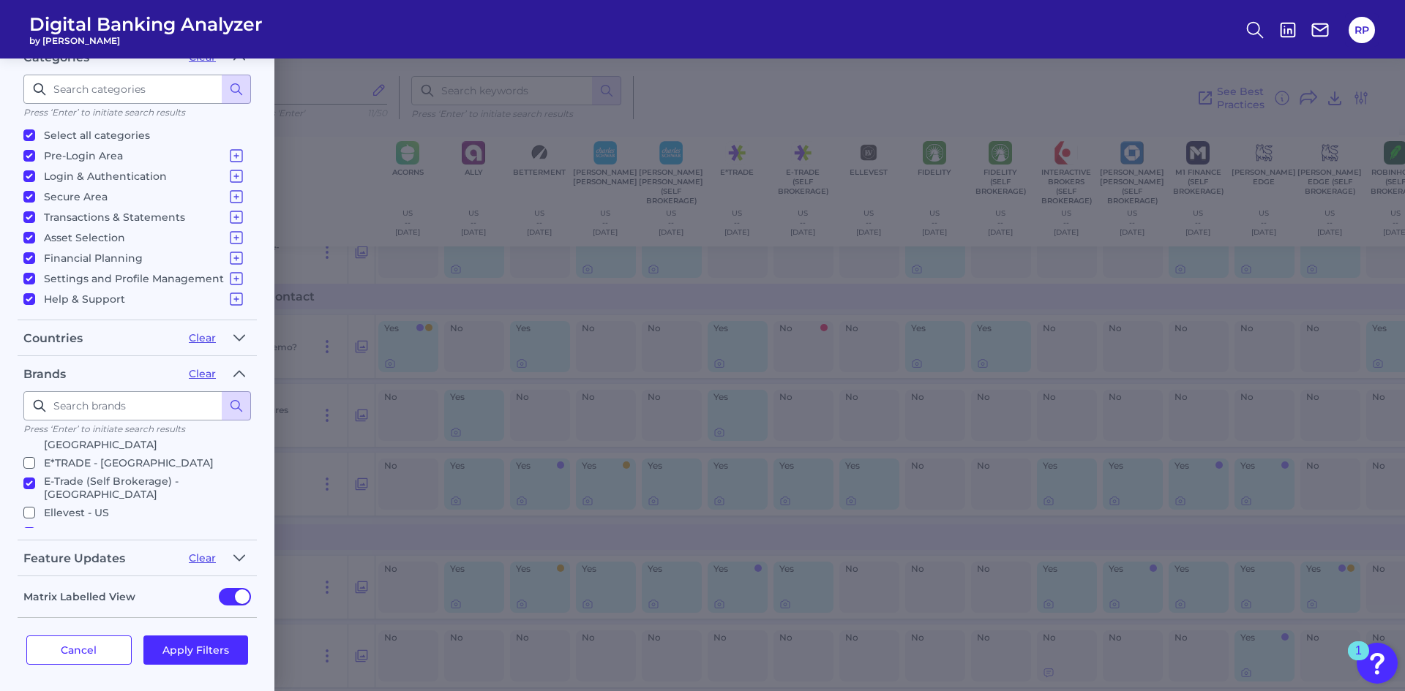
checkbox input "false"
click at [64, 479] on p "Fidelity - US" at bounding box center [76, 488] width 64 height 18
click at [35, 482] on input "Fidelity - US" at bounding box center [29, 488] width 12 height 12
checkbox input "false"
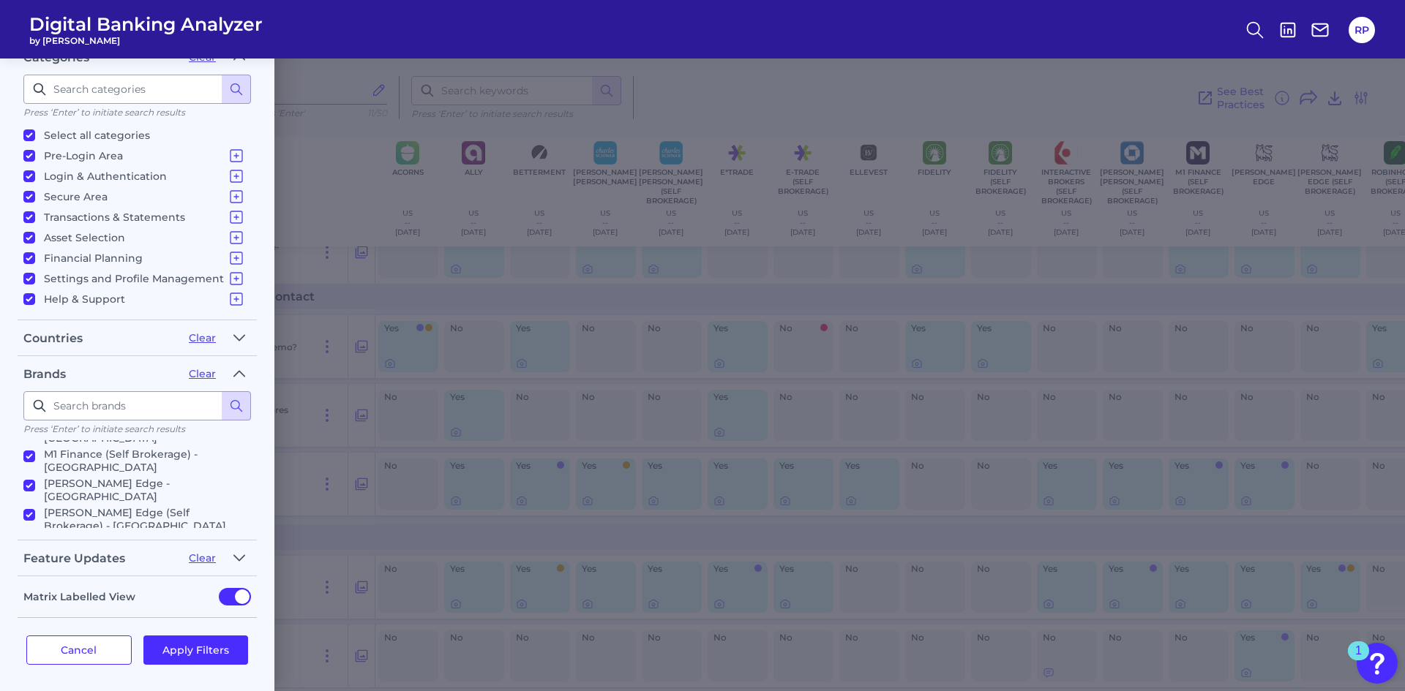
scroll to position [350, 0]
click at [64, 555] on p "SigFig - US" at bounding box center [73, 564] width 58 height 18
click at [35, 558] on input "SigFig - US" at bounding box center [29, 564] width 12 height 12
checkbox input "false"
click at [64, 576] on p "SoFi - US" at bounding box center [67, 585] width 47 height 18
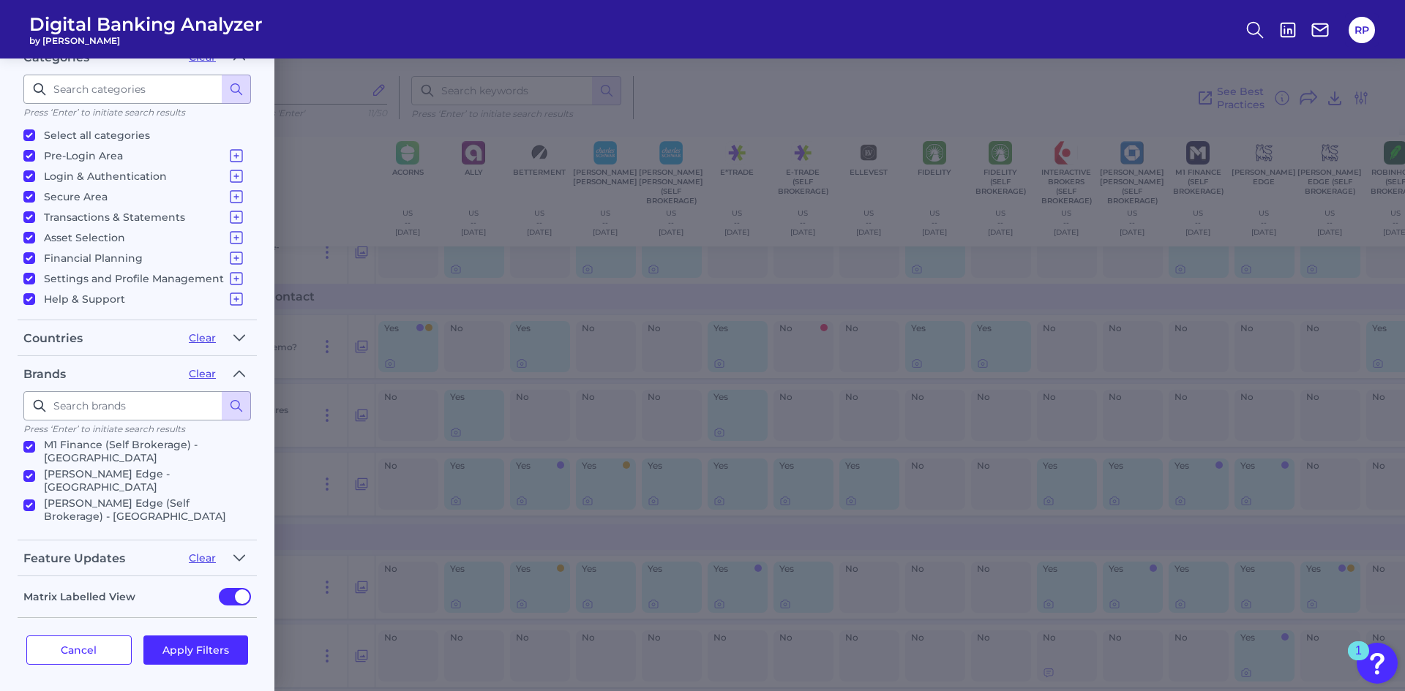
click at [35, 579] on input "SoFi - US" at bounding box center [29, 585] width 12 height 12
checkbox input "false"
click at [62, 588] on p "Truist - US" at bounding box center [70, 597] width 53 height 18
click at [35, 591] on input "Truist - US" at bounding box center [29, 597] width 12 height 12
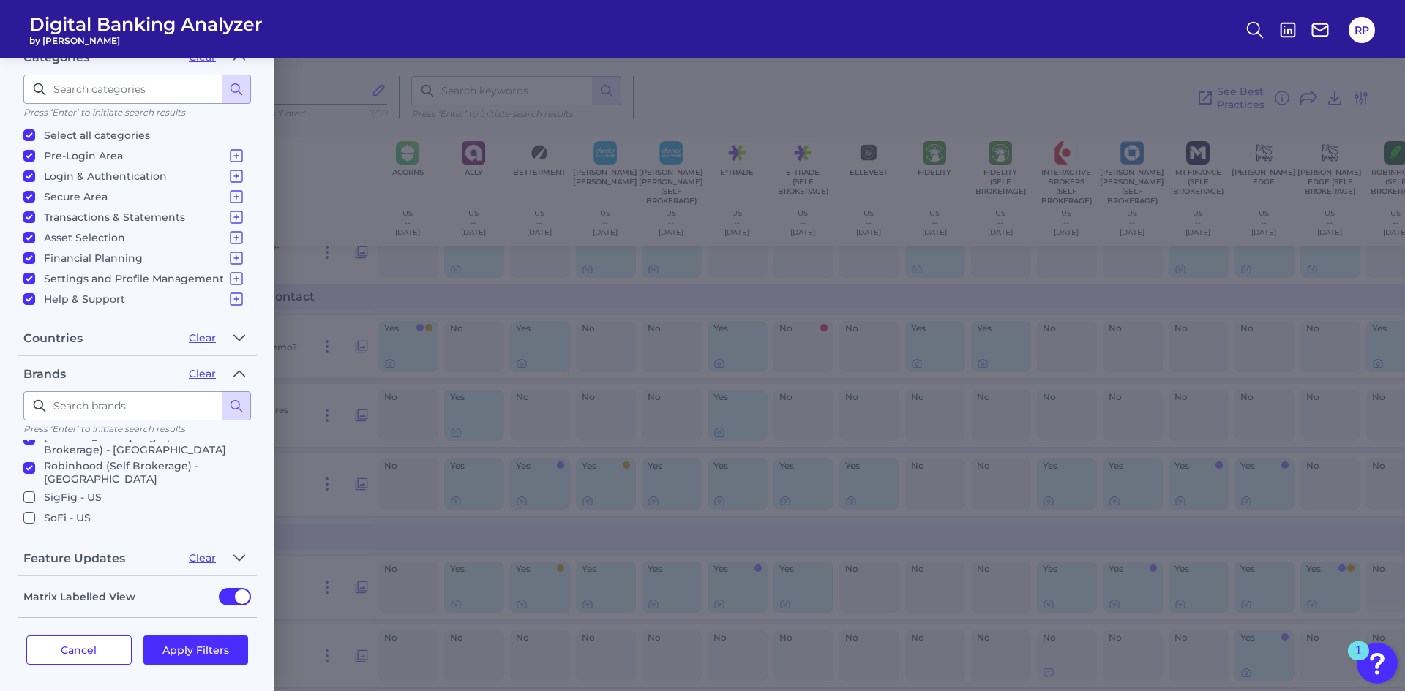
checkbox input "false"
click at [70, 609] on p "US Bank - US" at bounding box center [78, 618] width 69 height 18
click at [35, 612] on input "US Bank - US" at bounding box center [29, 618] width 12 height 12
checkbox input "false"
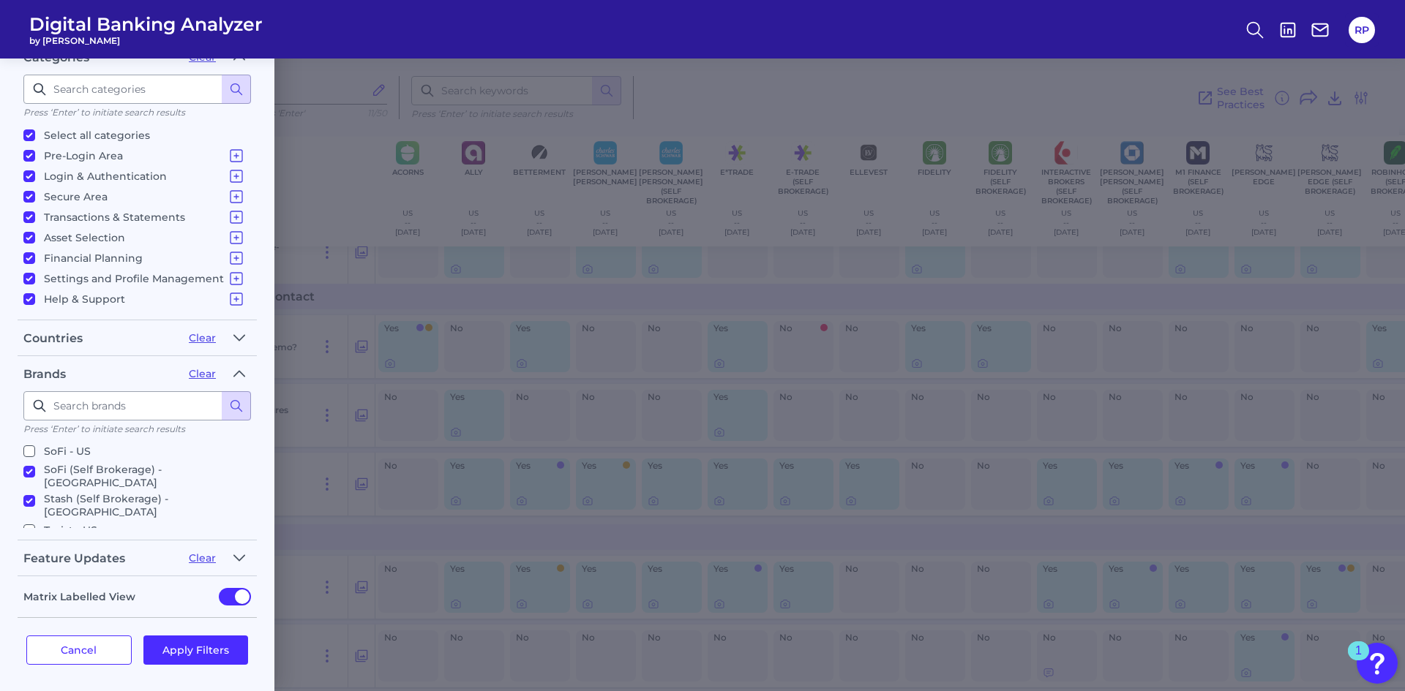
click at [80, 563] on p "Vanguard - US" at bounding box center [81, 572] width 75 height 18
click at [35, 565] on input "Vanguard - US" at bounding box center [29, 571] width 12 height 12
checkbox input "false"
click at [91, 604] on p "Wealthfront - [GEOGRAPHIC_DATA]" at bounding box center [137, 613] width 187 height 18
click at [35, 606] on input "Wealthfront - [GEOGRAPHIC_DATA]" at bounding box center [29, 612] width 12 height 12
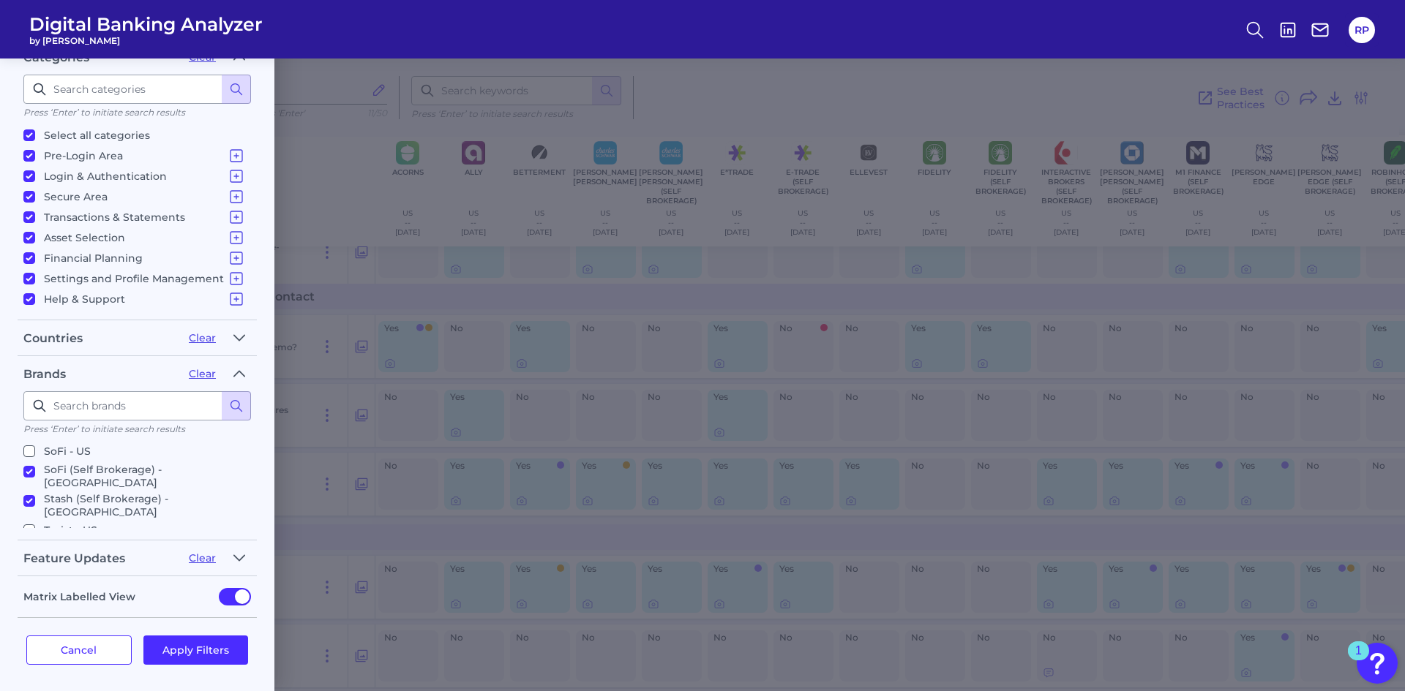
checkbox input "false"
click at [102, 613] on p "[PERSON_NAME] Fargo - [GEOGRAPHIC_DATA]" at bounding box center [144, 626] width 201 height 26
click at [35, 616] on input "[PERSON_NAME] Fargo - [GEOGRAPHIC_DATA]" at bounding box center [29, 622] width 12 height 12
checkbox input "false"
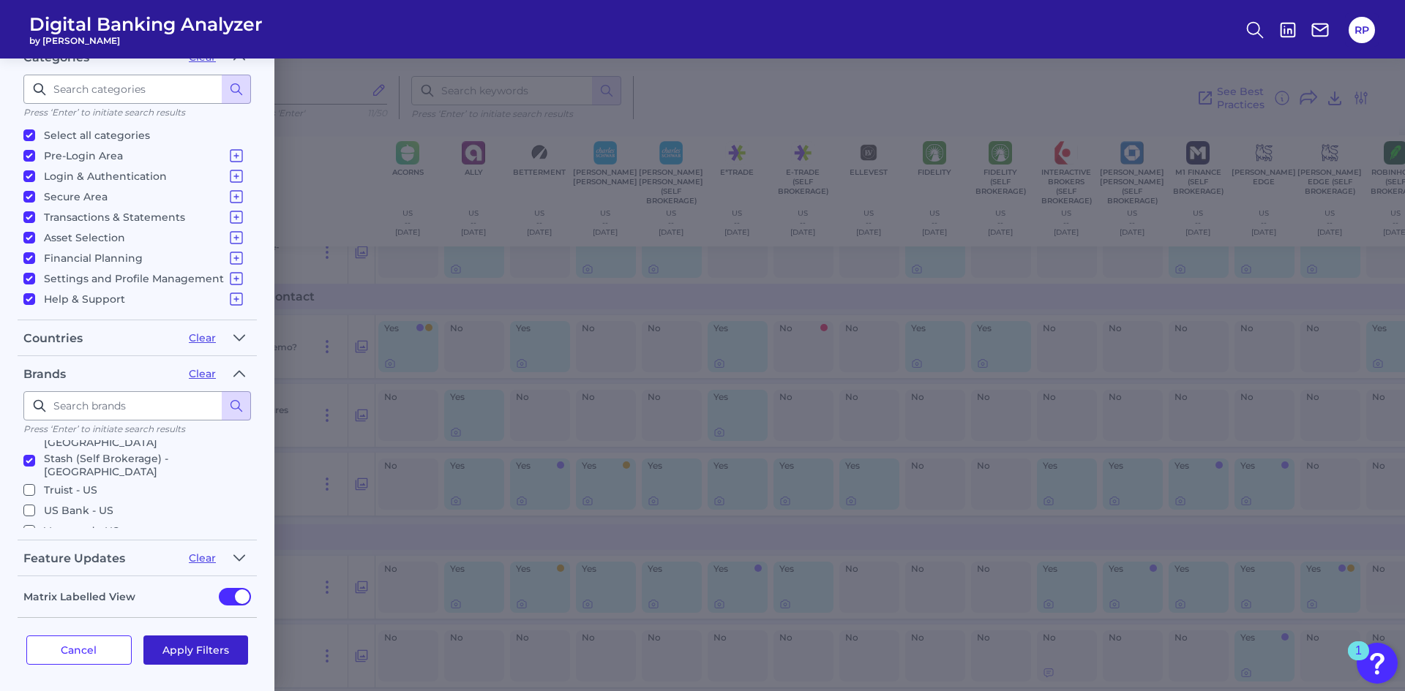
click at [183, 647] on button "Apply Filters" at bounding box center [195, 650] width 105 height 29
